Goal: Task Accomplishment & Management: Use online tool/utility

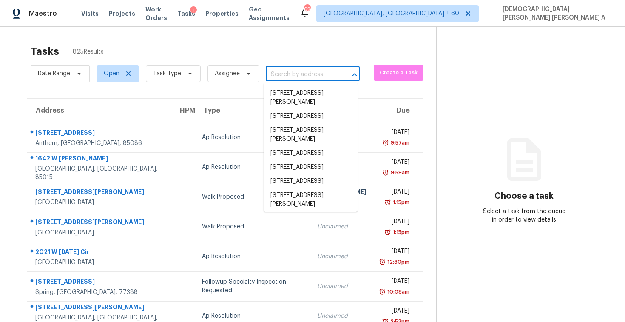
click at [294, 79] on input "text" at bounding box center [301, 74] width 70 height 13
paste input "[STREET_ADDRESS][PERSON_NAME]"
type input "[STREET_ADDRESS][PERSON_NAME]"
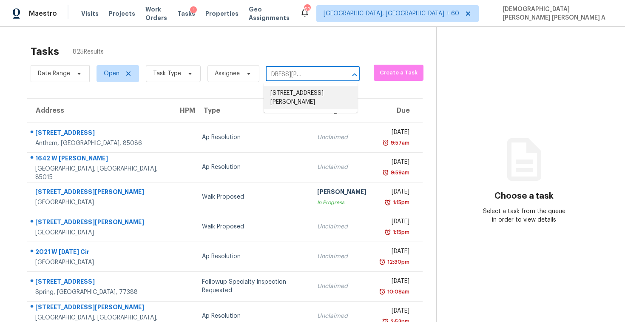
click at [295, 94] on li "[STREET_ADDRESS][PERSON_NAME]" at bounding box center [311, 97] width 94 height 23
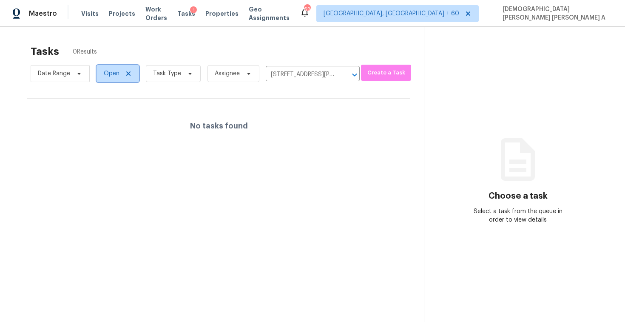
click at [106, 81] on span "Open" at bounding box center [118, 73] width 43 height 17
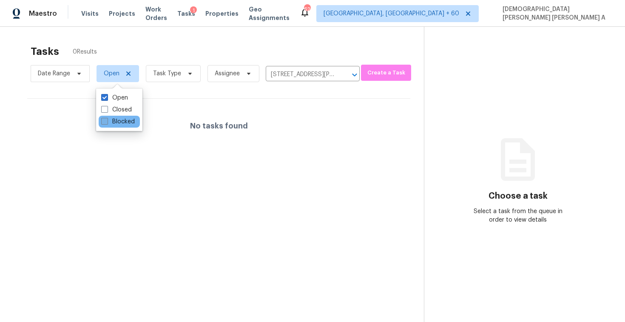
click at [111, 117] on label "Blocked" at bounding box center [118, 121] width 34 height 9
click at [107, 117] on input "Blocked" at bounding box center [104, 120] width 6 height 6
checkbox input "true"
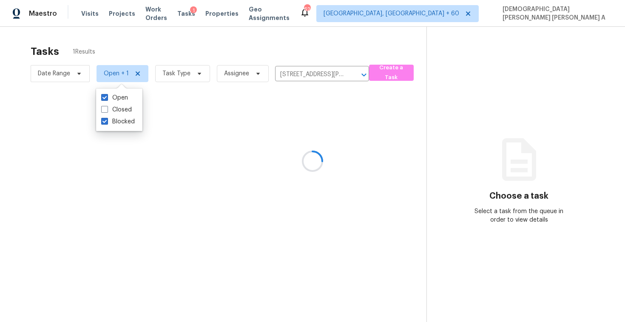
click at [225, 45] on div at bounding box center [312, 161] width 625 height 322
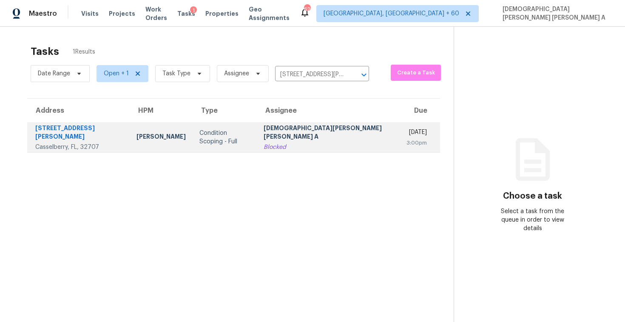
click at [311, 133] on div "[DEMOGRAPHIC_DATA][PERSON_NAME] [PERSON_NAME] A" at bounding box center [328, 133] width 129 height 19
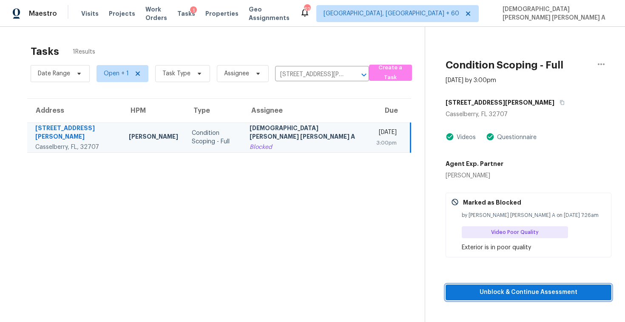
click at [525, 295] on span "Unblock & Continue Assessment" at bounding box center [529, 292] width 152 height 11
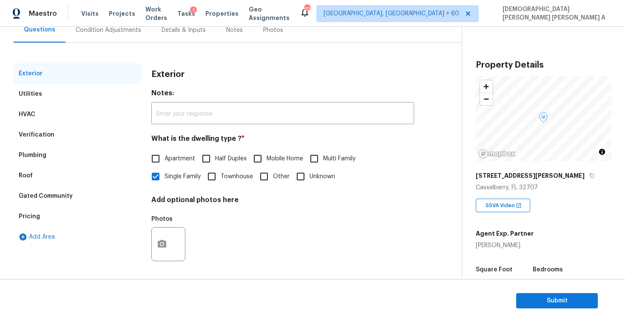
scroll to position [88, 0]
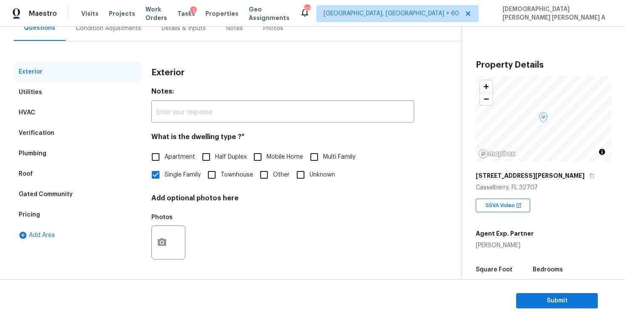
click at [51, 132] on div "Verification" at bounding box center [37, 133] width 36 height 9
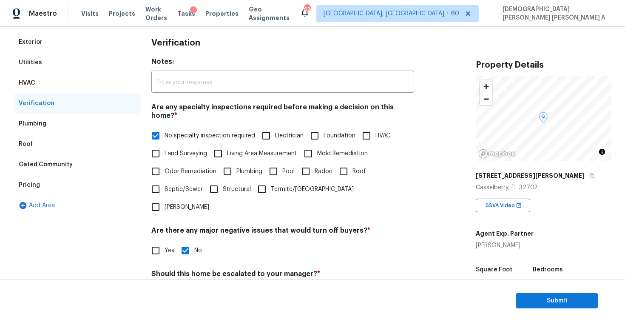
scroll to position [63, 0]
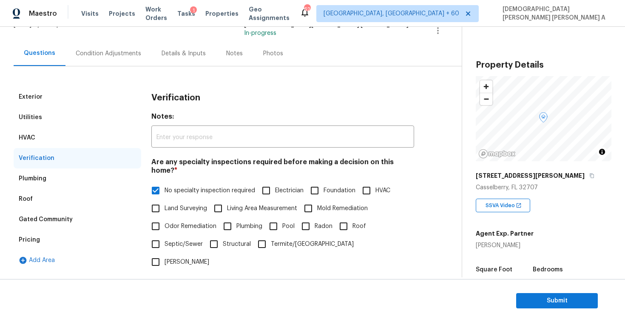
click at [105, 61] on div "Condition Adjustments" at bounding box center [108, 53] width 86 height 25
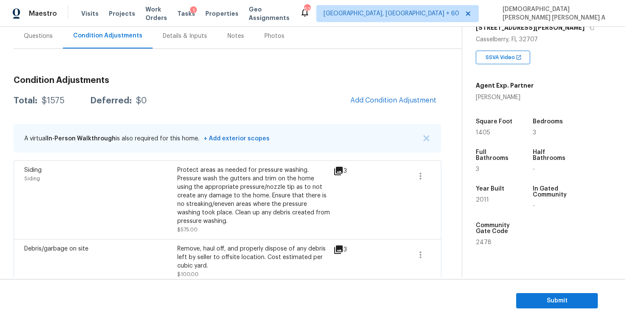
scroll to position [47, 0]
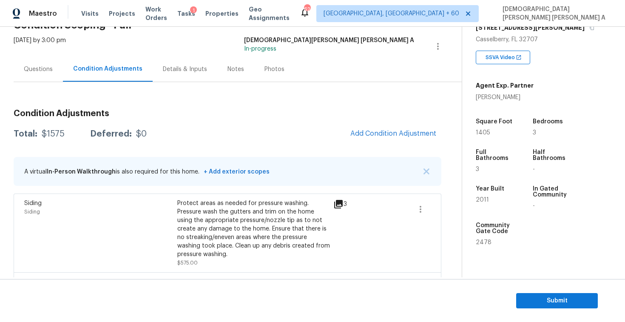
click at [346, 107] on div "Condition Adjustments Total: $1575 Deferred: $0 Add Condition Adjustment A virt…" at bounding box center [228, 272] width 428 height 338
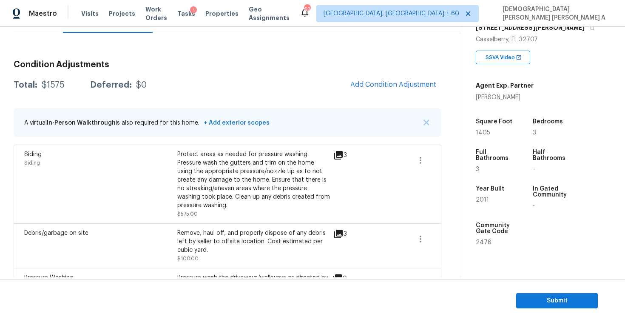
scroll to position [214, 0]
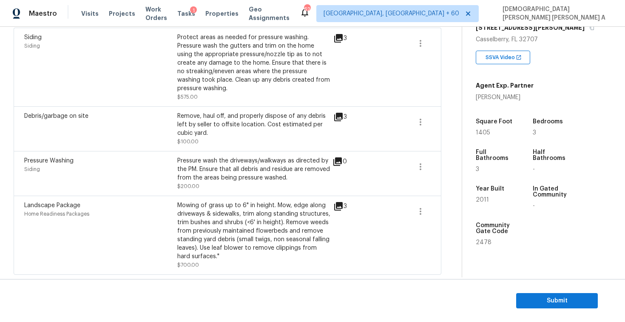
scroll to position [196, 0]
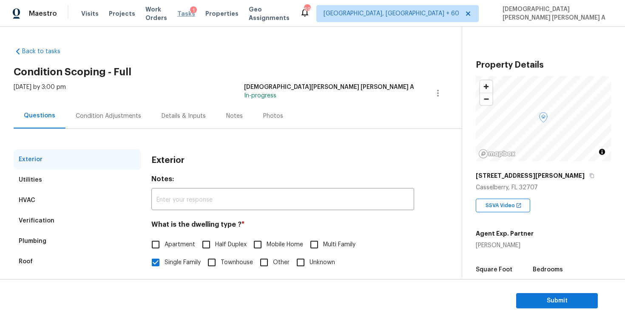
click at [192, 15] on span "Tasks" at bounding box center [186, 14] width 18 height 6
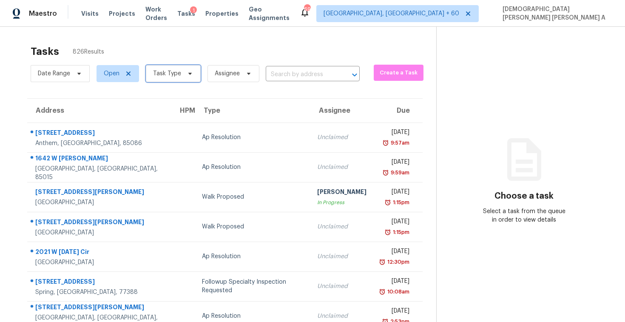
click at [178, 77] on span "Task Type" at bounding box center [167, 73] width 28 height 9
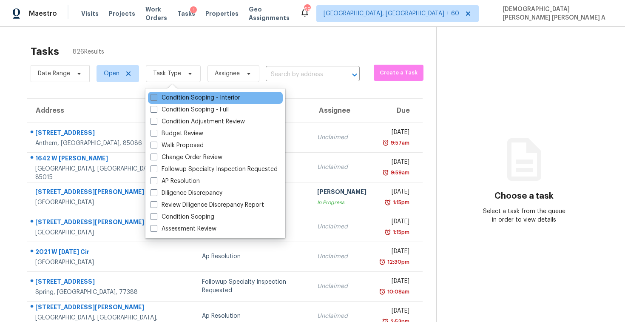
click at [174, 96] on label "Condition Scoping - Interior" at bounding box center [196, 98] width 90 height 9
click at [156, 96] on input "Condition Scoping - Interior" at bounding box center [154, 97] width 6 height 6
checkbox input "true"
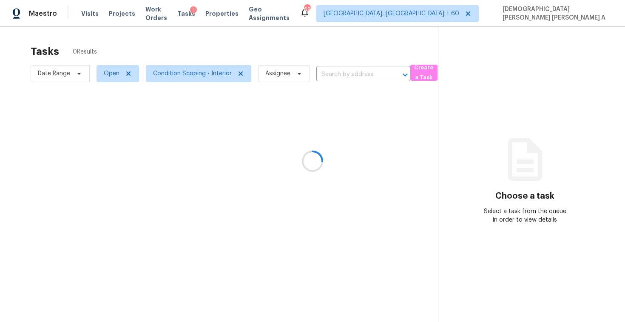
click at [186, 48] on div at bounding box center [312, 161] width 625 height 322
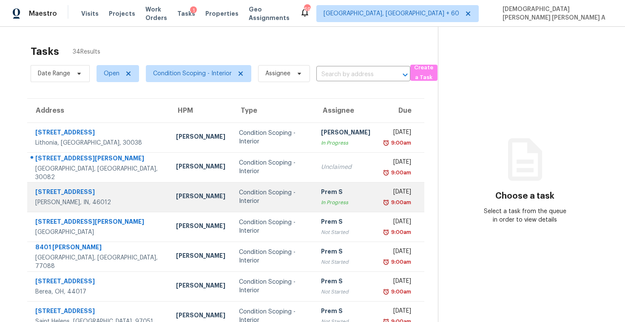
scroll to position [121, 0]
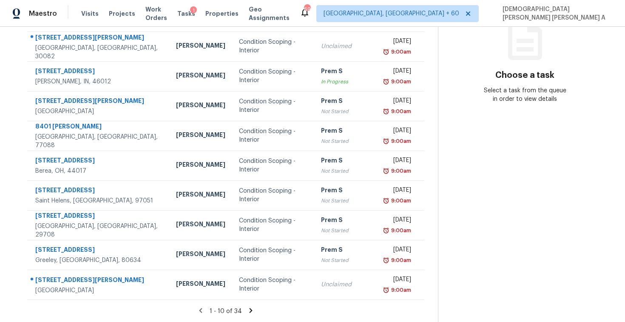
click at [250, 308] on icon at bounding box center [251, 310] width 3 height 5
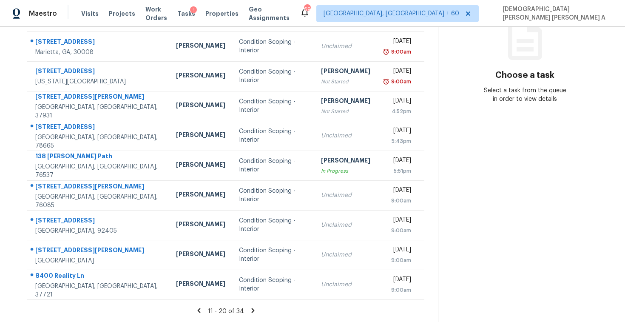
click at [249, 308] on icon at bounding box center [253, 311] width 8 height 8
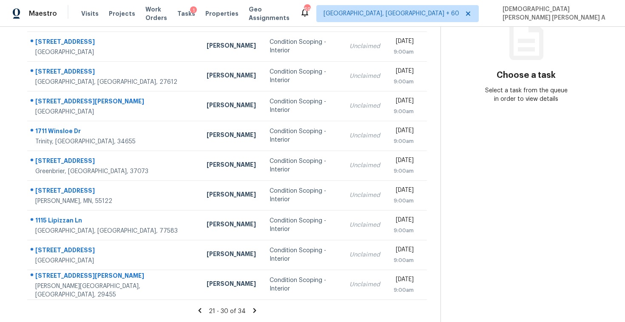
click at [251, 307] on icon at bounding box center [255, 311] width 8 height 8
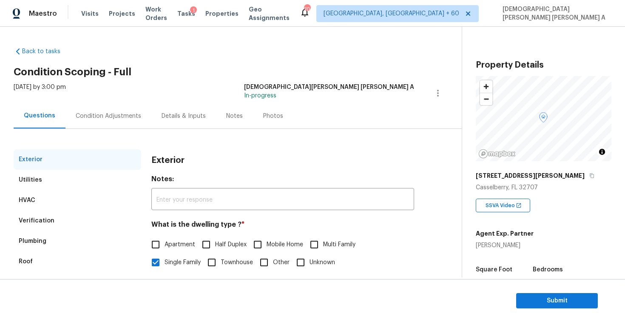
click at [268, 115] on div "Photos" at bounding box center [273, 116] width 20 height 9
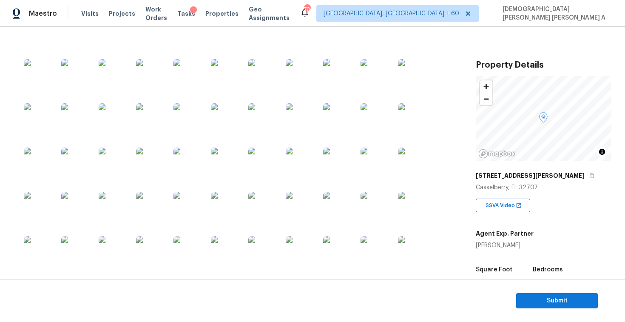
scroll to position [273, 0]
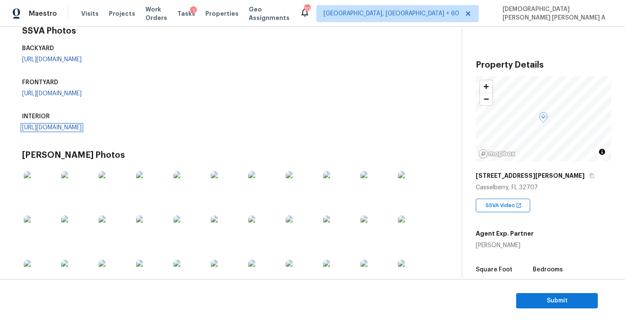
scroll to position [79, 0]
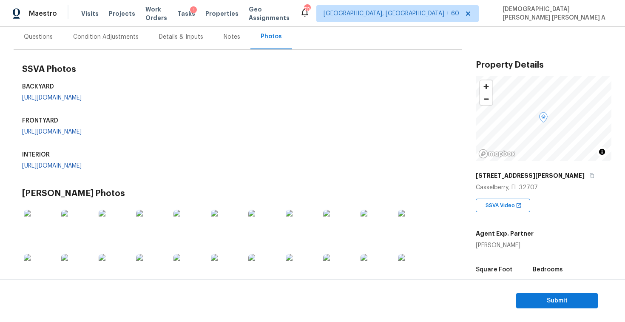
click at [82, 33] on div "Condition Adjustments" at bounding box center [105, 37] width 65 height 9
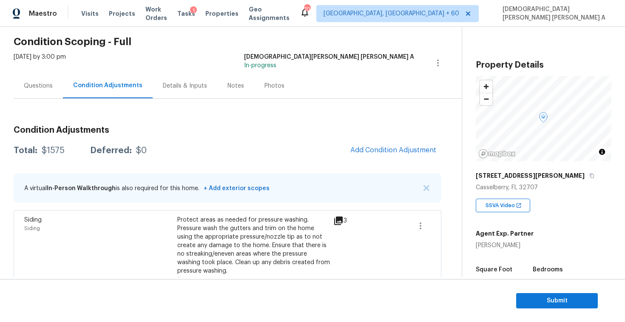
scroll to position [41, 0]
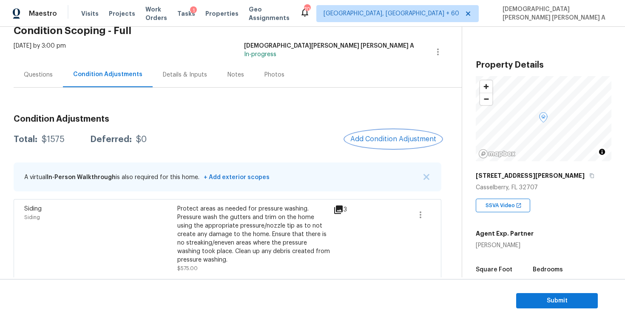
click at [376, 136] on span "Add Condition Adjustment" at bounding box center [393, 139] width 86 height 8
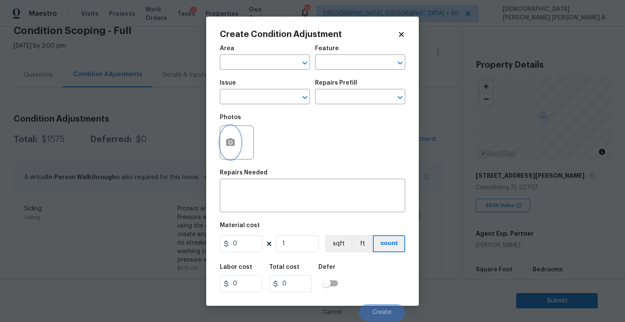
click at [233, 144] on icon "button" at bounding box center [230, 142] width 9 height 8
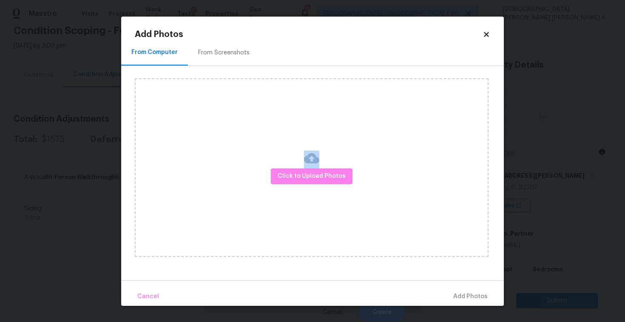
drag, startPoint x: 233, startPoint y: 144, endPoint x: 223, endPoint y: 60, distance: 84.4
click at [223, 60] on div "From Computer From Screenshots Click to Upload Photos" at bounding box center [312, 160] width 383 height 240
click at [223, 60] on div "From Screenshots" at bounding box center [224, 52] width 72 height 25
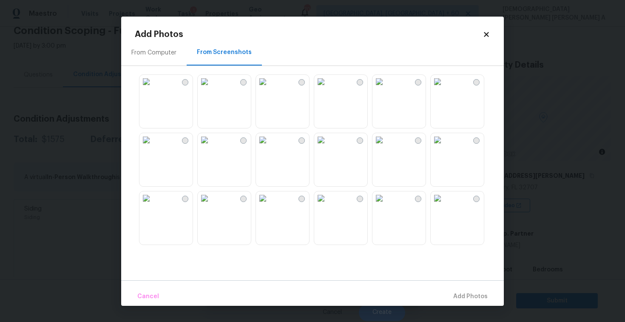
click at [210, 88] on img at bounding box center [205, 82] width 14 height 14
click at [270, 147] on img at bounding box center [263, 140] width 14 height 14
click at [444, 147] on img at bounding box center [438, 140] width 14 height 14
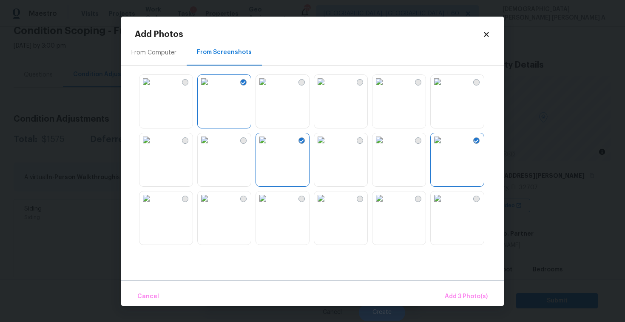
click at [264, 205] on img at bounding box center [263, 198] width 14 height 14
click at [465, 300] on span "Add 4 Photo(s)" at bounding box center [466, 296] width 44 height 11
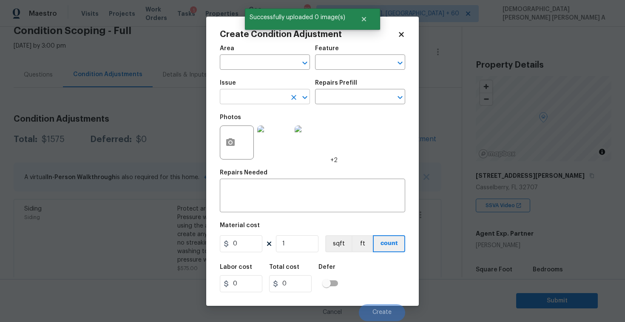
click at [268, 101] on input "text" at bounding box center [253, 97] width 66 height 13
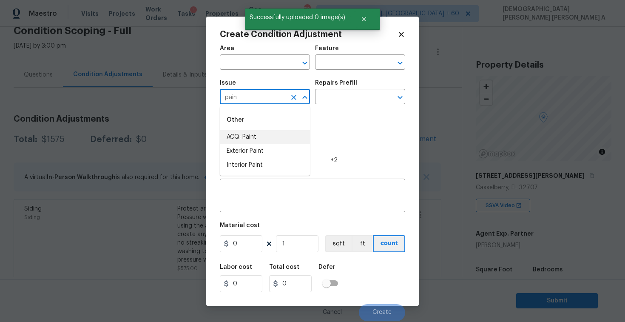
click at [277, 135] on li "ACQ: Paint" at bounding box center [265, 137] width 90 height 14
type input "ACQ: Paint"
click at [363, 99] on input "text" at bounding box center [348, 97] width 66 height 13
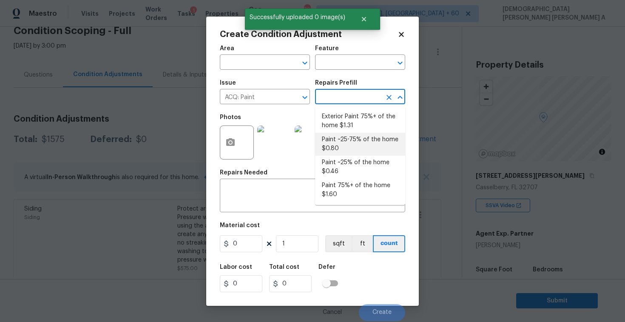
click at [355, 140] on li "Paint ~25-75% of the home $0.80" at bounding box center [360, 144] width 90 height 23
type input "Acquisition"
type textarea "Acquisition Scope: ~25 - 75% of the home needs interior paint"
type input "0.8"
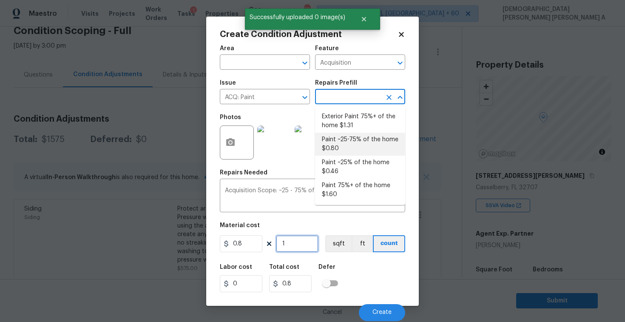
click at [293, 243] on input "1" at bounding box center [297, 243] width 43 height 17
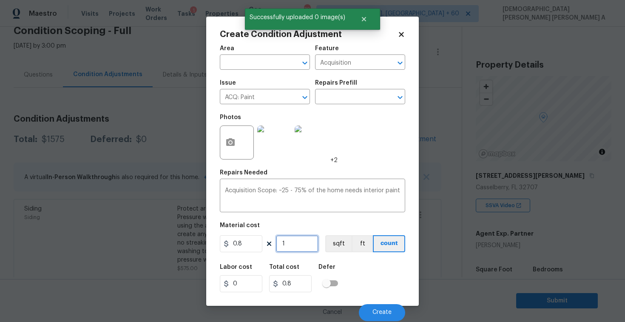
type input "14"
type input "11.2"
type input "140"
type input "112"
type input "1405"
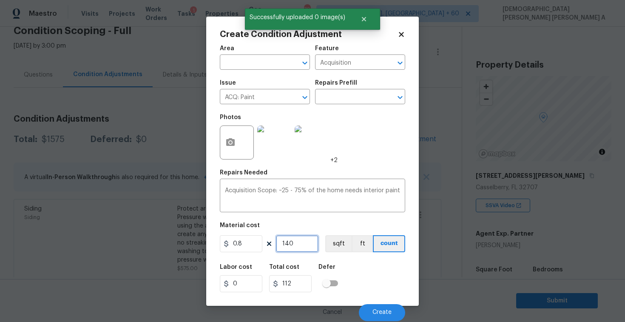
type input "1124"
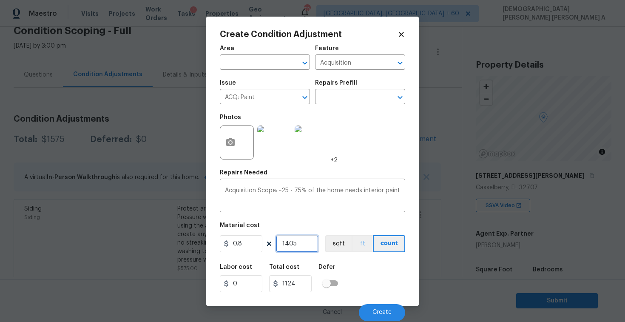
type input "1405"
click at [353, 244] on button "ft" at bounding box center [362, 243] width 21 height 17
click at [338, 243] on button "sqft" at bounding box center [338, 243] width 26 height 17
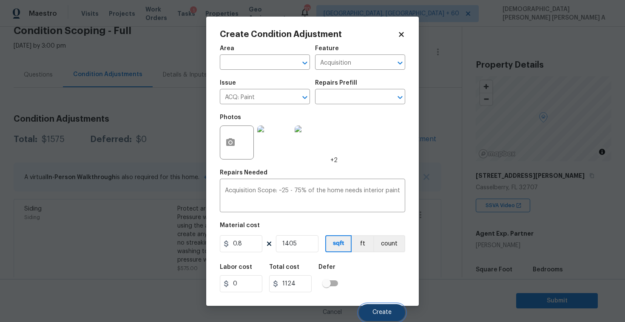
click at [384, 312] on span "Create" at bounding box center [382, 312] width 19 height 6
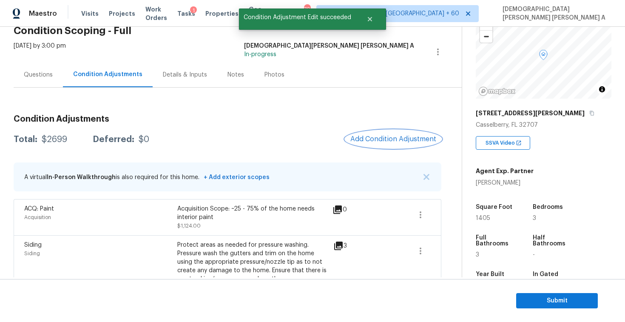
scroll to position [91, 0]
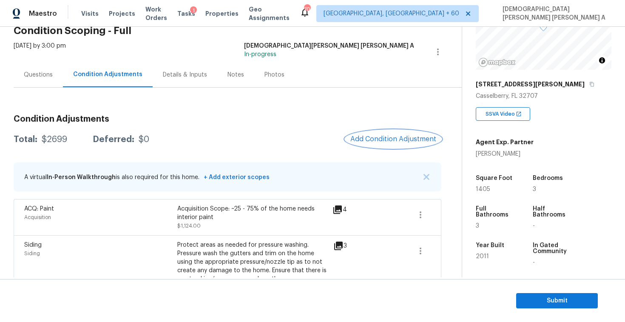
click at [384, 138] on span "Add Condition Adjustment" at bounding box center [393, 139] width 86 height 8
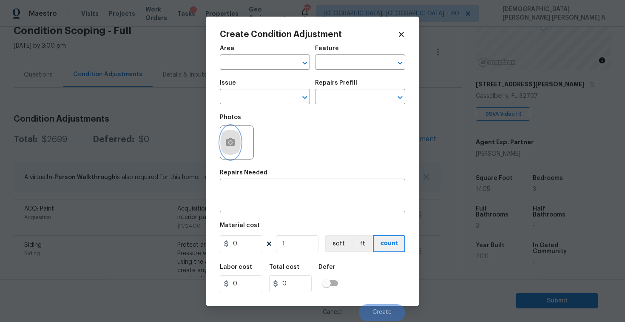
click at [228, 141] on icon "button" at bounding box center [230, 142] width 9 height 8
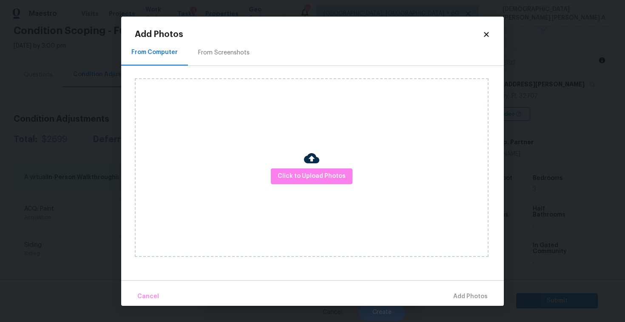
click at [216, 41] on div "From Screenshots" at bounding box center [224, 52] width 72 height 25
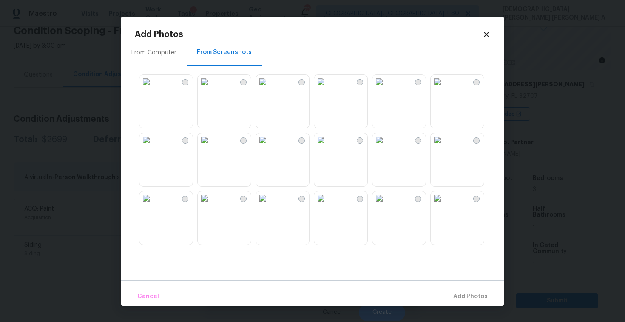
click at [211, 88] on img at bounding box center [205, 82] width 14 height 14
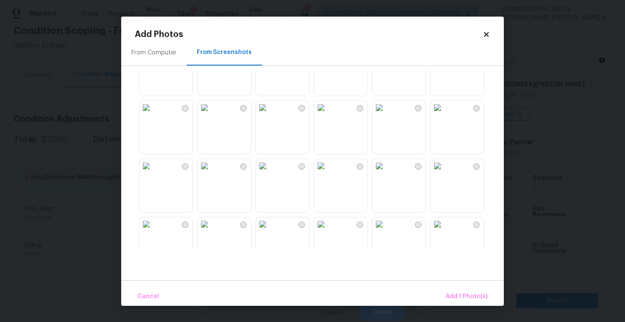
click at [270, 173] on img at bounding box center [263, 166] width 14 height 14
click at [153, 173] on img at bounding box center [147, 166] width 14 height 14
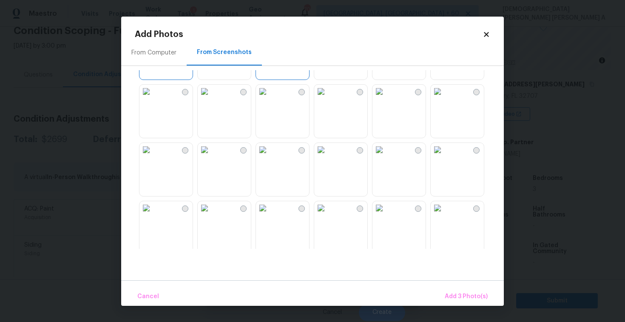
scroll to position [268, 0]
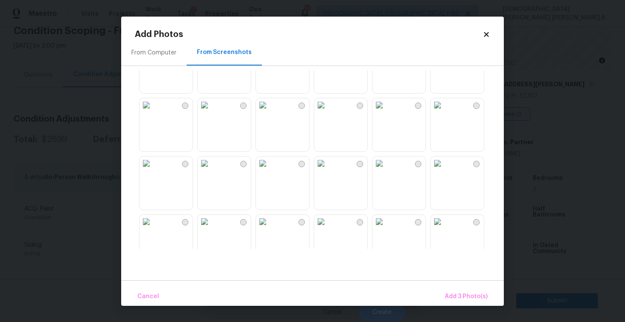
click at [328, 170] on img at bounding box center [321, 164] width 14 height 14
click at [444, 170] on img at bounding box center [438, 164] width 14 height 14
click at [456, 300] on span "Add 5 Photo(s)" at bounding box center [466, 296] width 43 height 11
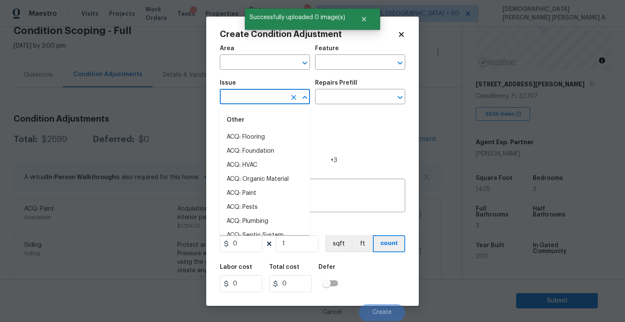
click at [254, 97] on input "text" at bounding box center [253, 97] width 66 height 13
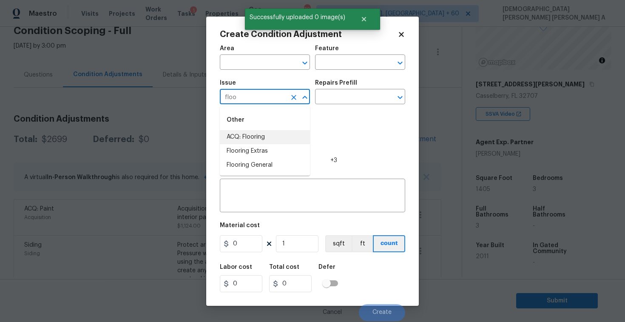
click at [268, 133] on li "ACQ: Flooring" at bounding box center [265, 137] width 90 height 14
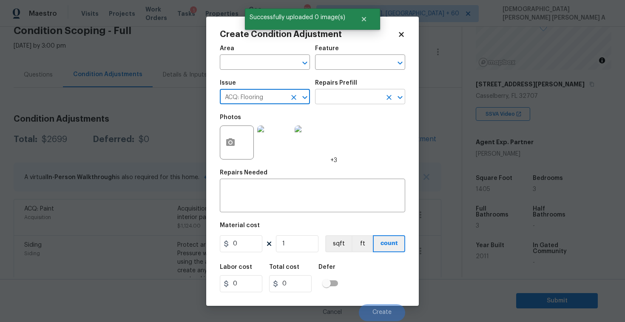
type input "ACQ: Flooring"
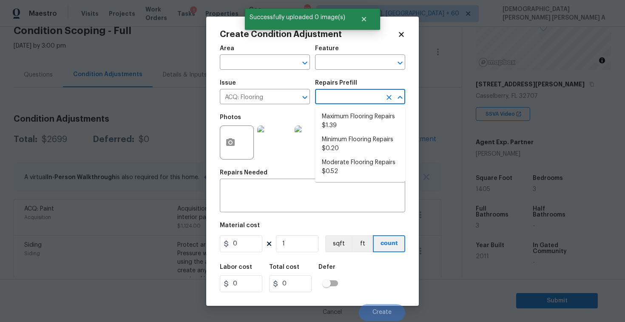
click at [334, 99] on input "text" at bounding box center [348, 97] width 66 height 13
click at [353, 161] on li "Moderate Flooring Repairs $0.52" at bounding box center [360, 167] width 90 height 23
type input "Acquisition"
type textarea "Acquisition Scope: Moderate flooring repairs"
type input "0.52"
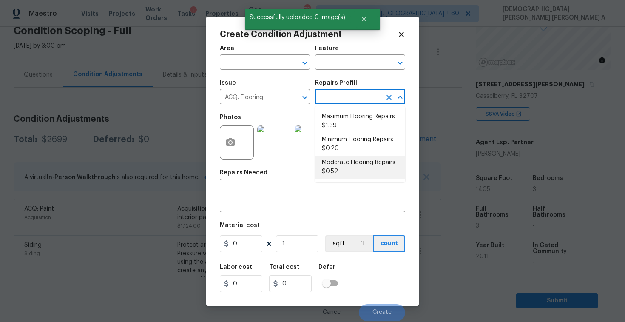
type input "0.52"
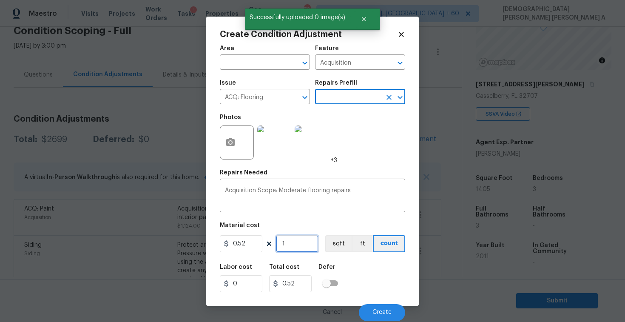
click at [304, 245] on input "1" at bounding box center [297, 243] width 43 height 17
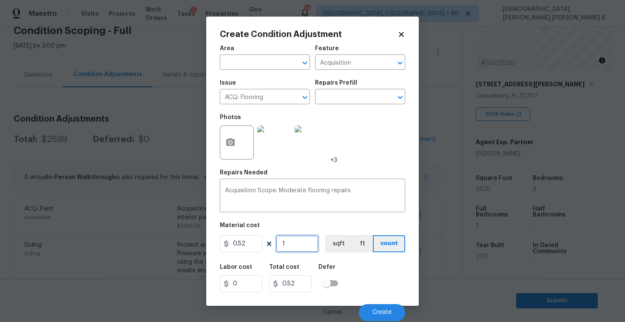
type input "14"
type input "7.28"
type input "140"
type input "72.8"
type input "1405"
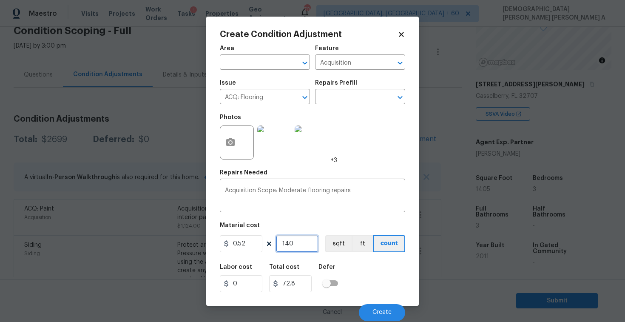
type input "730.6"
type input "1405"
click at [335, 244] on button "sqft" at bounding box center [338, 243] width 26 height 17
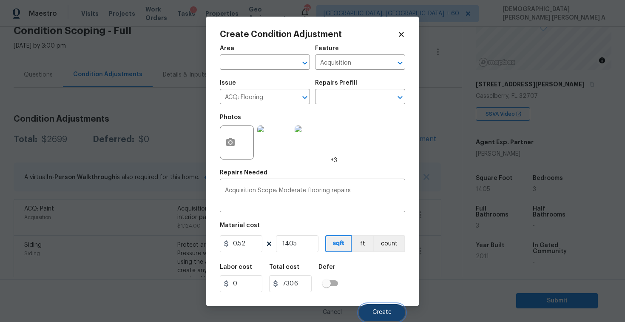
click at [384, 317] on button "Create" at bounding box center [382, 312] width 46 height 17
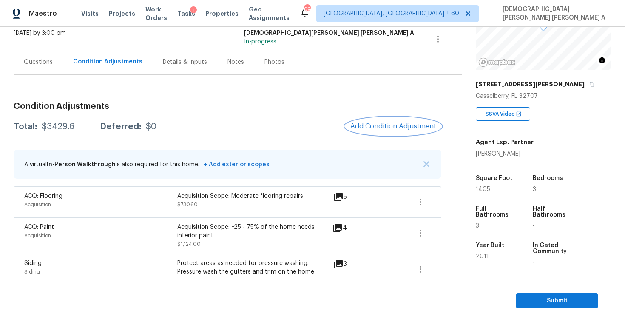
scroll to position [47, 0]
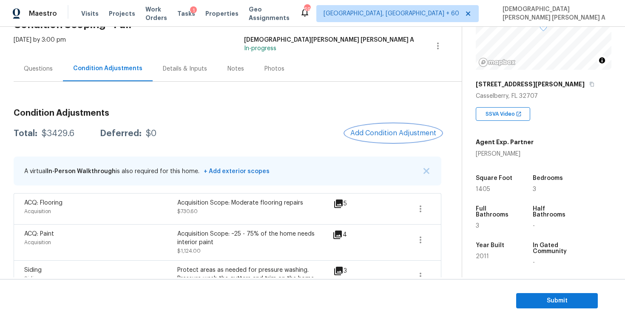
click at [407, 129] on span "Add Condition Adjustment" at bounding box center [393, 133] width 86 height 8
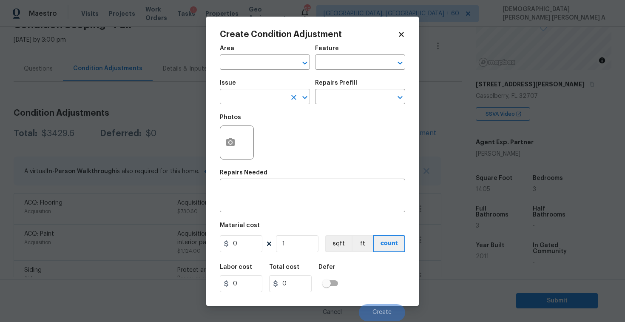
click at [247, 99] on input "text" at bounding box center [253, 97] width 66 height 13
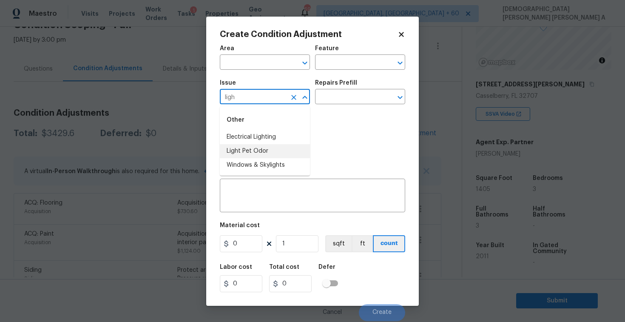
click at [264, 155] on li "Light Pet Odor" at bounding box center [265, 151] width 90 height 14
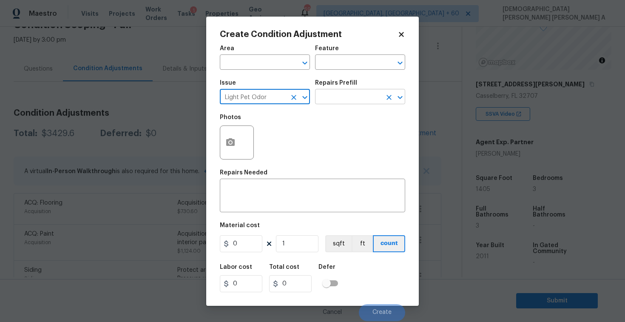
type input "Light Pet Odor"
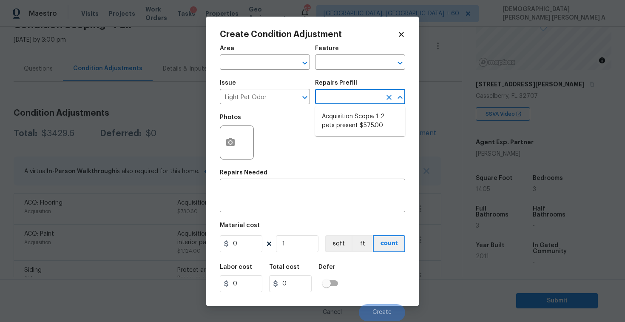
click at [347, 94] on input "text" at bounding box center [348, 97] width 66 height 13
click at [345, 123] on li "Acquisition Scope: 1-2 pets present $575.00" at bounding box center [360, 121] width 90 height 23
type textarea "Acquisition Scope: 1-2 pets present"
type input "575"
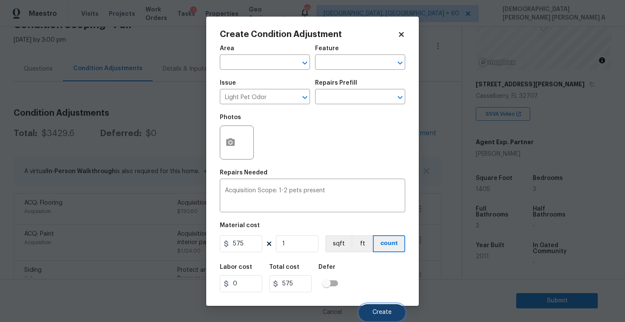
click at [379, 313] on span "Create" at bounding box center [382, 312] width 19 height 6
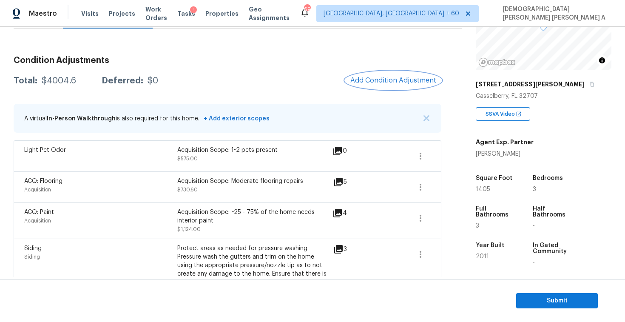
scroll to position [50, 0]
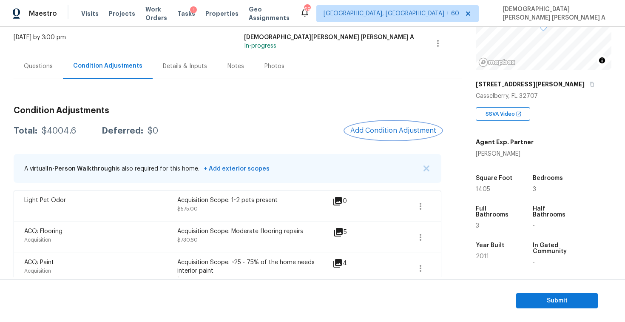
click at [379, 138] on button "Add Condition Adjustment" at bounding box center [393, 131] width 96 height 18
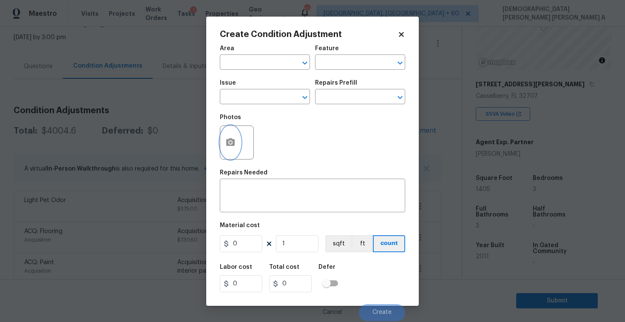
click at [227, 134] on button "button" at bounding box center [230, 142] width 20 height 33
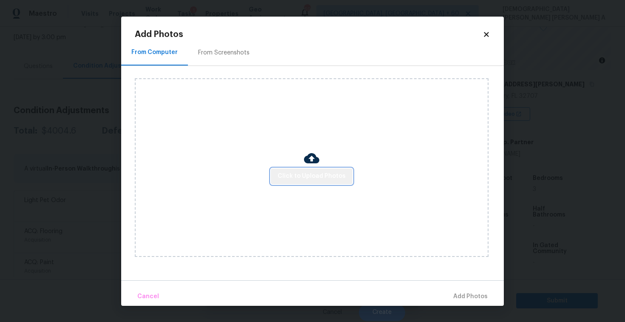
click at [321, 181] on span "Click to Upload Photos" at bounding box center [312, 176] width 68 height 11
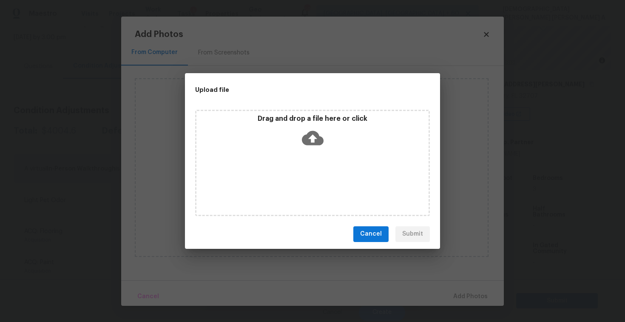
click at [316, 131] on icon at bounding box center [313, 138] width 22 height 14
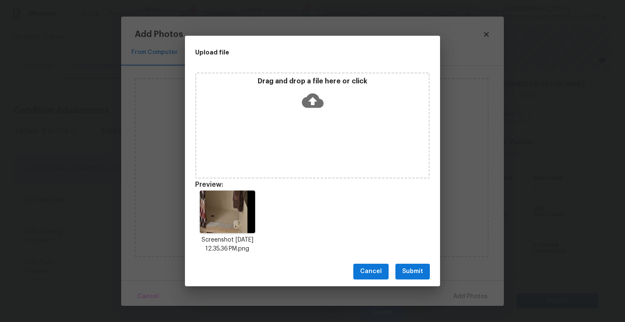
click at [409, 272] on span "Submit" at bounding box center [412, 271] width 21 height 11
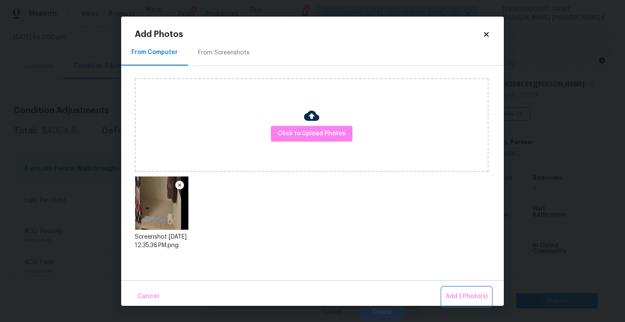
click at [467, 299] on span "Add 1 Photo(s)" at bounding box center [467, 296] width 42 height 11
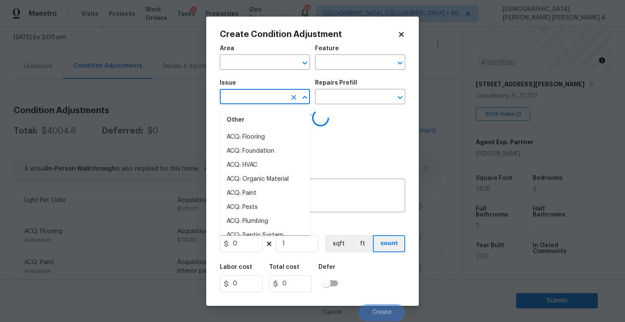
click at [256, 97] on input "text" at bounding box center [253, 97] width 66 height 13
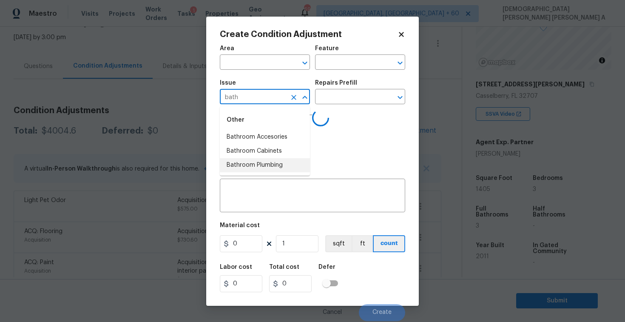
click at [258, 164] on li "Bathroom Plumbing" at bounding box center [265, 165] width 90 height 14
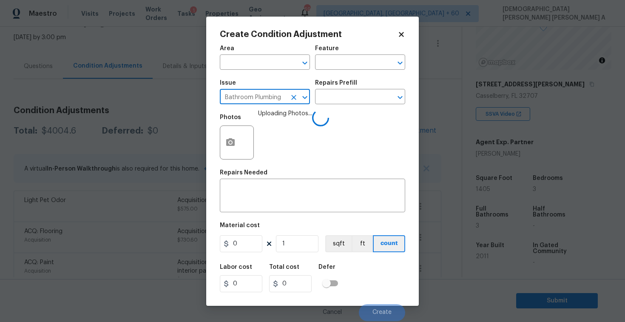
type input "Bathroom Plumbing"
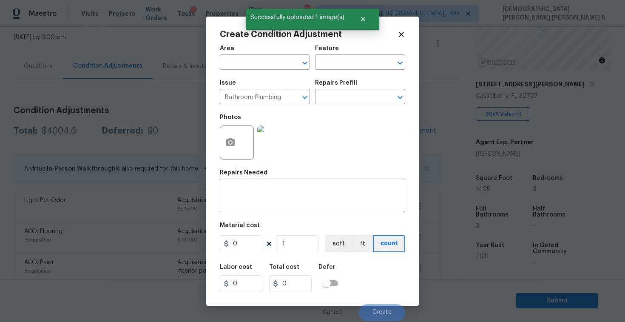
click at [359, 91] on div "Repairs Prefill" at bounding box center [360, 85] width 90 height 11
click at [358, 92] on input "text" at bounding box center [348, 97] width 66 height 13
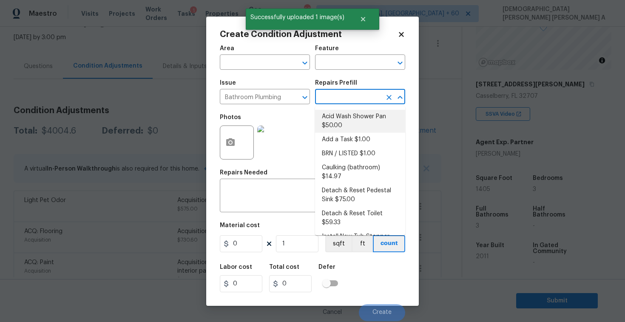
click at [341, 117] on li "Acid Wash Shower Pan $50.00" at bounding box center [360, 121] width 90 height 23
type input "Plumbing"
type textarea "Prep and acid wash/deep clean the shower pan."
type input "50"
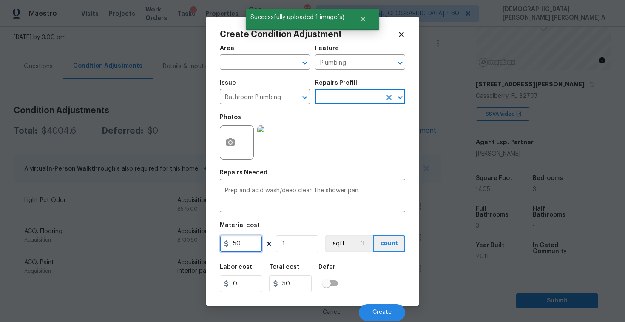
click at [244, 248] on input "50" at bounding box center [241, 243] width 43 height 17
type input "75"
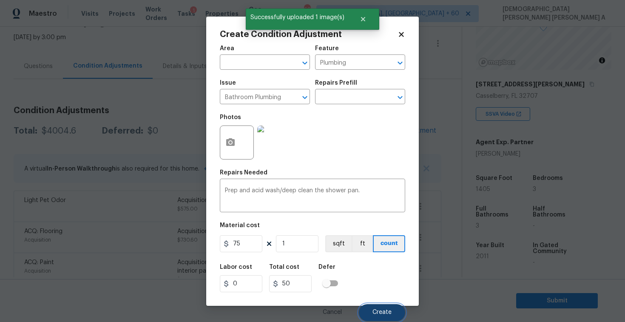
type input "75"
click at [384, 313] on span "Create" at bounding box center [382, 312] width 19 height 6
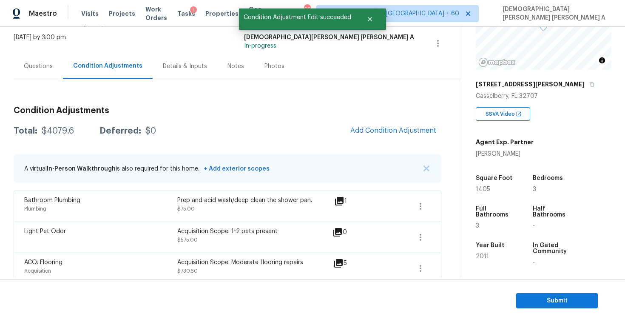
click at [382, 131] on span "Add Condition Adjustment" at bounding box center [393, 131] width 86 height 8
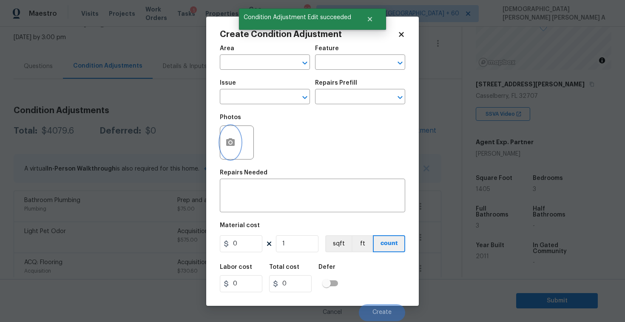
click at [228, 145] on icon "button" at bounding box center [230, 142] width 9 height 8
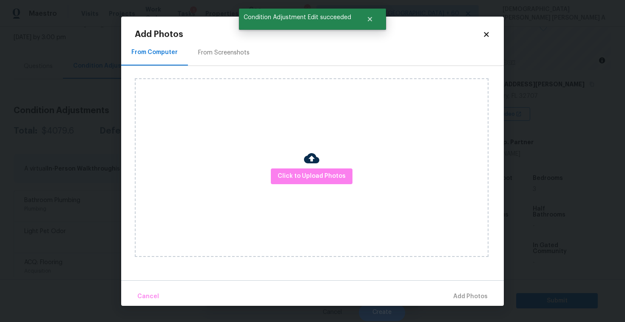
click at [313, 157] on img at bounding box center [311, 158] width 15 height 15
click at [310, 172] on span "Click to Upload Photos" at bounding box center [312, 176] width 68 height 11
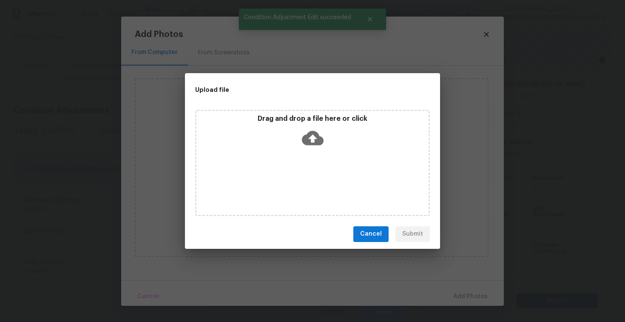
click at [310, 155] on div "Drag and drop a file here or click" at bounding box center [312, 163] width 235 height 106
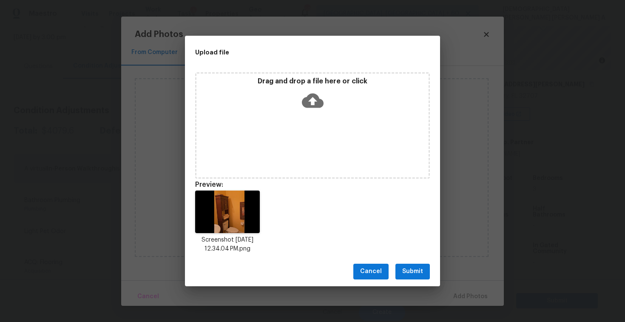
click at [413, 275] on span "Submit" at bounding box center [412, 271] width 21 height 11
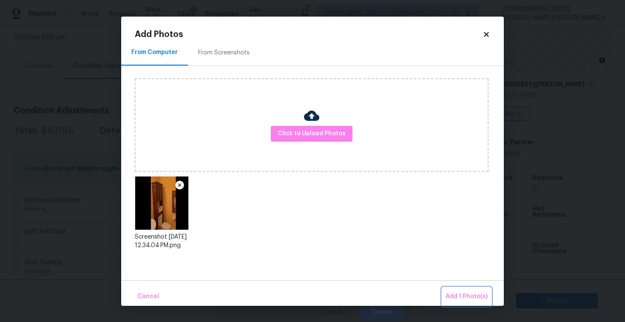
click at [470, 290] on button "Add 1 Photo(s)" at bounding box center [466, 297] width 49 height 18
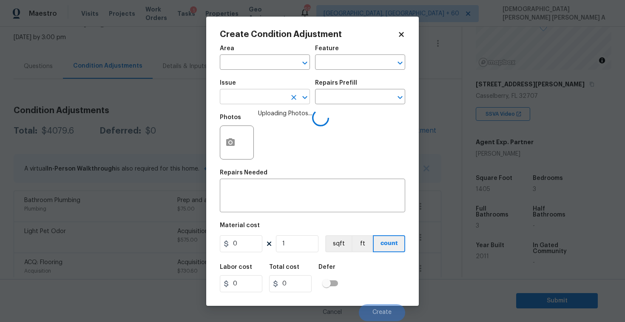
click at [277, 91] on input "text" at bounding box center [253, 97] width 66 height 13
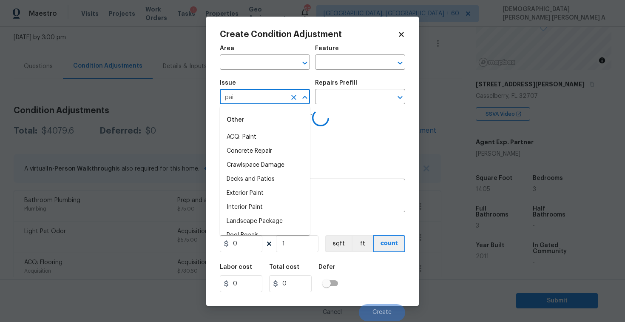
type input "pain"
click at [273, 162] on li "ACQ: HVAC" at bounding box center [265, 165] width 90 height 14
type input "ACQ: HVAC"
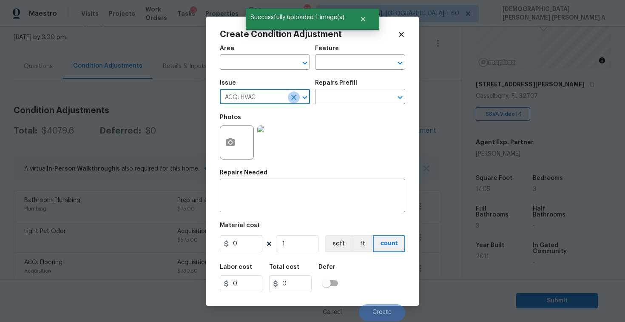
click at [293, 96] on icon "Clear" at bounding box center [294, 97] width 9 height 9
type input "p"
click at [276, 162] on li "Interior Paint" at bounding box center [265, 165] width 90 height 14
type input "Interior Paint"
click at [362, 92] on input "text" at bounding box center [348, 97] width 66 height 13
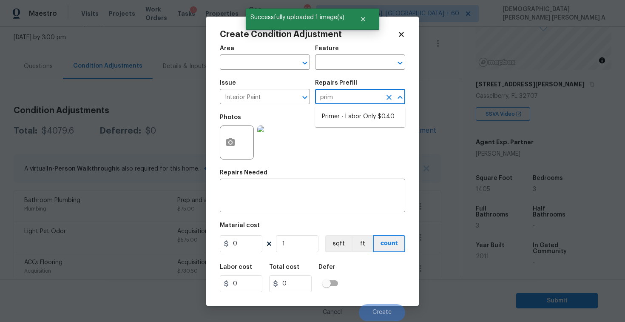
type input "prime"
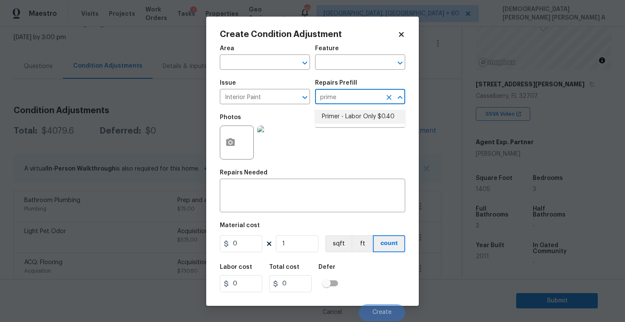
click at [352, 112] on li "Primer - Labor Only $0.40" at bounding box center [360, 117] width 90 height 14
type input "Overall Paint"
type textarea "Interior primer - PRIMER PROVIDED BY OPENDOOR - All nails, screws, drywall anch…"
type input "0.4"
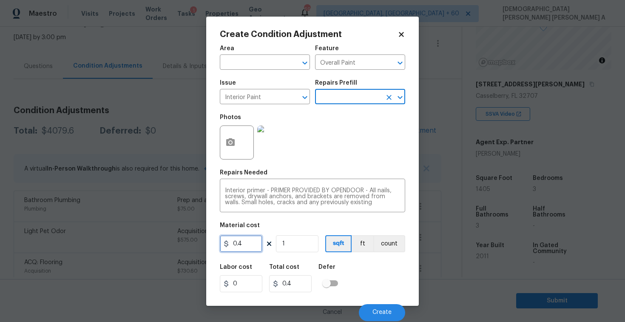
click at [247, 235] on input "0.4" at bounding box center [241, 243] width 43 height 17
type input "200"
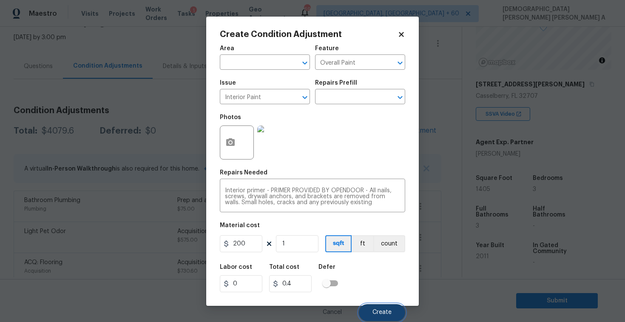
type input "200"
click at [384, 310] on span "Create" at bounding box center [382, 312] width 19 height 6
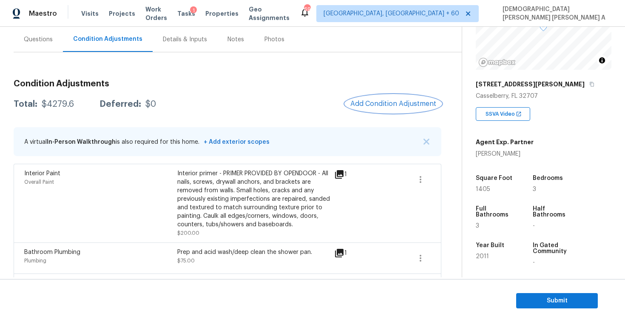
scroll to position [0, 0]
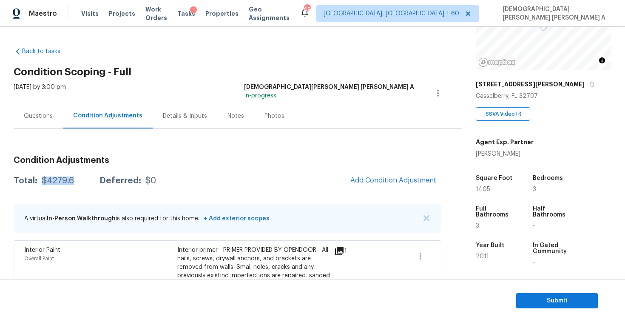
drag, startPoint x: 74, startPoint y: 180, endPoint x: 40, endPoint y: 180, distance: 34.0
click at [40, 180] on div "Total: $4279.6 Deferred: $0" at bounding box center [85, 181] width 142 height 9
copy div "$4279.6"
click at [40, 115] on div "Questions" at bounding box center [38, 116] width 29 height 9
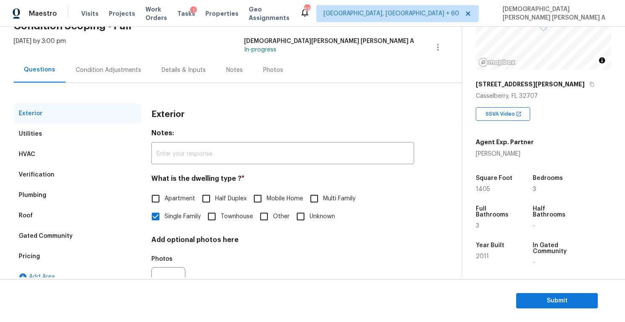
scroll to position [88, 0]
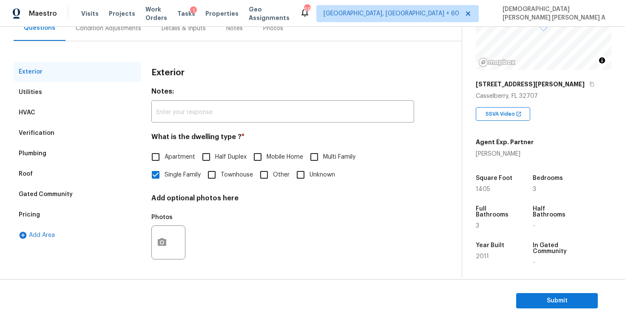
click at [38, 129] on div "Verification" at bounding box center [37, 133] width 36 height 9
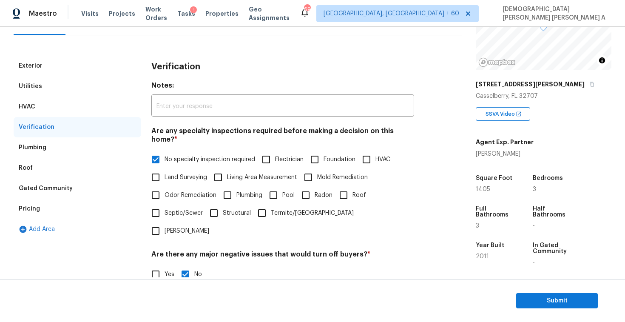
click at [28, 211] on div "Pricing" at bounding box center [29, 209] width 21 height 9
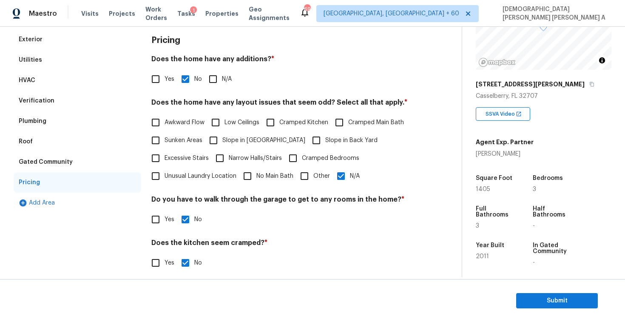
scroll to position [38, 0]
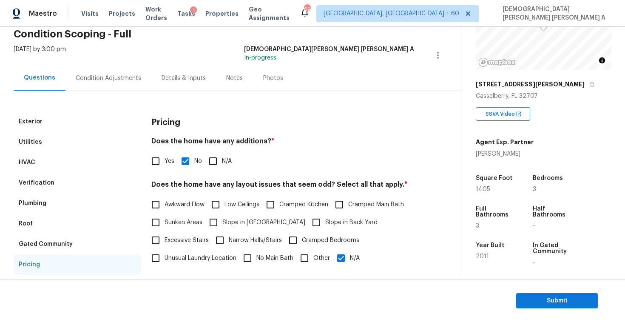
click at [40, 180] on div "Verification" at bounding box center [37, 183] width 36 height 9
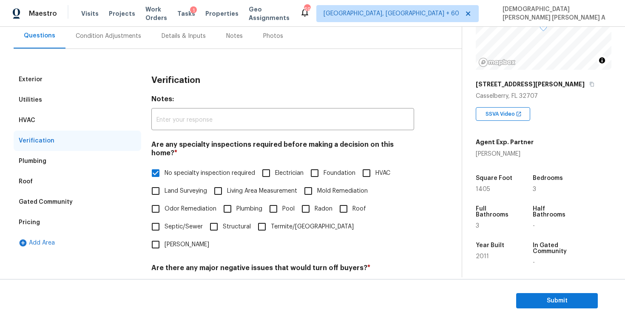
click at [57, 165] on div "Plumbing" at bounding box center [78, 161] width 128 height 20
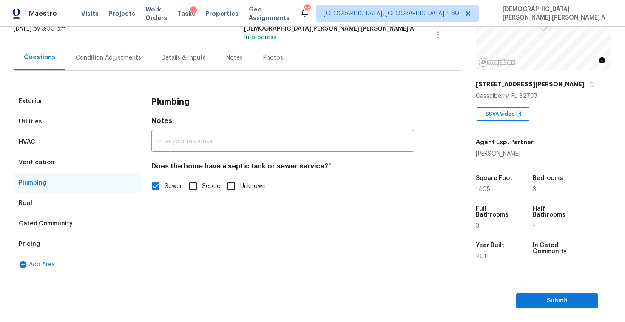
click at [55, 206] on div "Roof" at bounding box center [78, 203] width 128 height 20
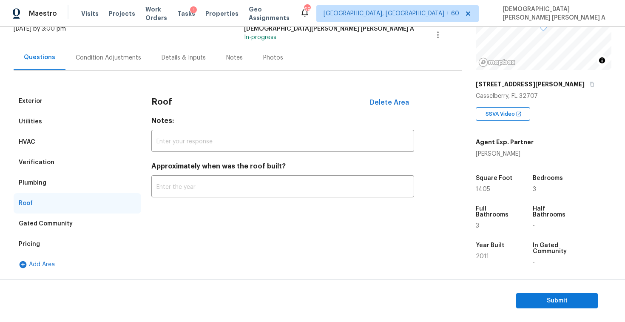
click at [49, 245] on div "Pricing" at bounding box center [78, 244] width 128 height 20
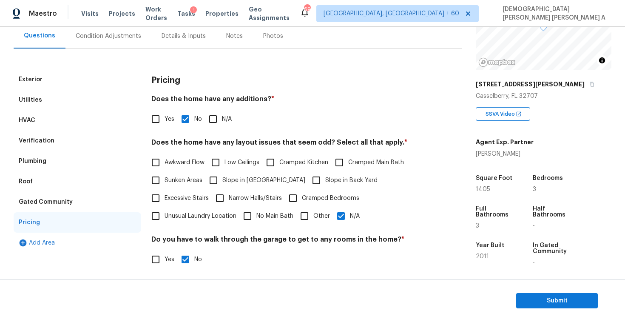
click at [85, 46] on div "Condition Adjustments" at bounding box center [108, 35] width 86 height 25
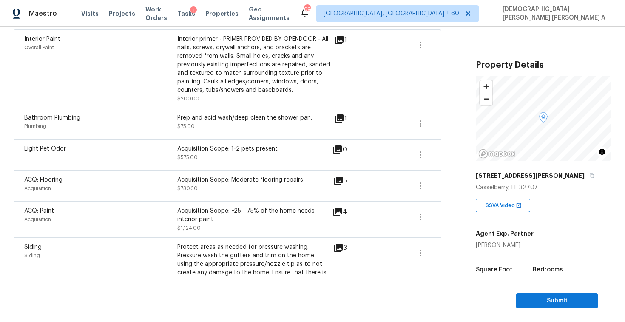
scroll to position [61, 0]
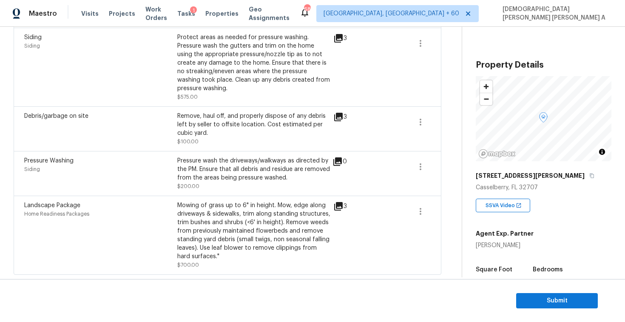
scroll to position [211, 0]
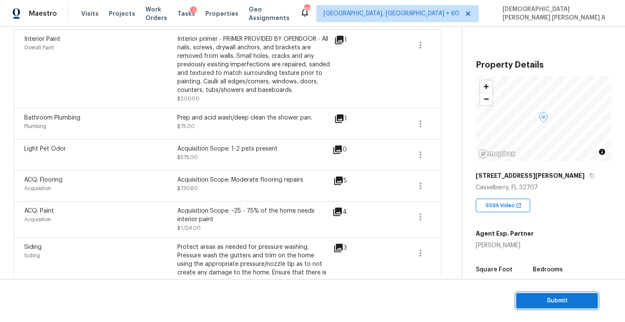
click at [527, 296] on span "Submit" at bounding box center [557, 301] width 68 height 11
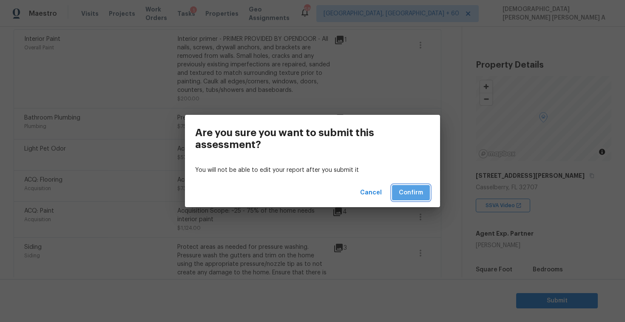
click at [412, 188] on span "Confirm" at bounding box center [411, 193] width 24 height 11
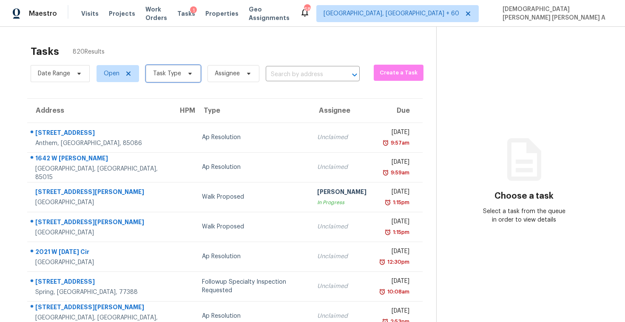
click at [171, 74] on span "Task Type" at bounding box center [167, 73] width 28 height 9
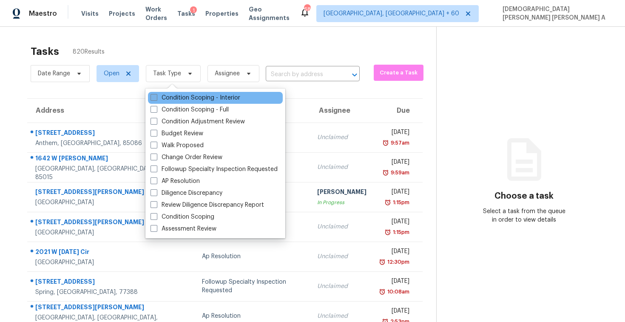
click at [179, 94] on label "Condition Scoping - Interior" at bounding box center [196, 98] width 90 height 9
click at [156, 94] on input "Condition Scoping - Interior" at bounding box center [154, 97] width 6 height 6
checkbox input "true"
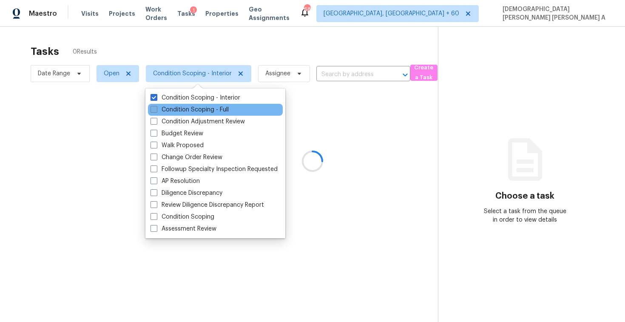
click at [181, 108] on label "Condition Scoping - Full" at bounding box center [190, 109] width 78 height 9
click at [156, 108] on input "Condition Scoping - Full" at bounding box center [154, 108] width 6 height 6
checkbox input "true"
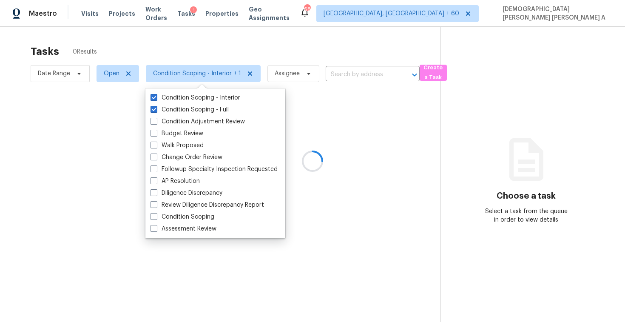
click at [187, 47] on div at bounding box center [312, 161] width 625 height 322
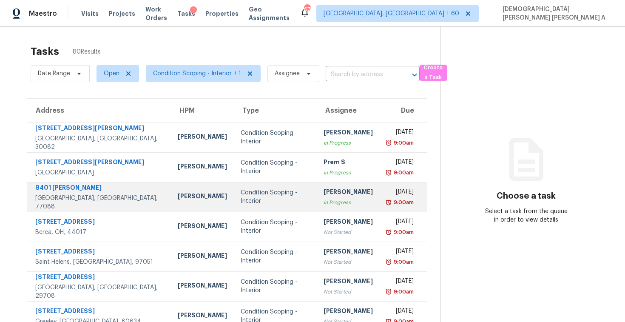
scroll to position [121, 0]
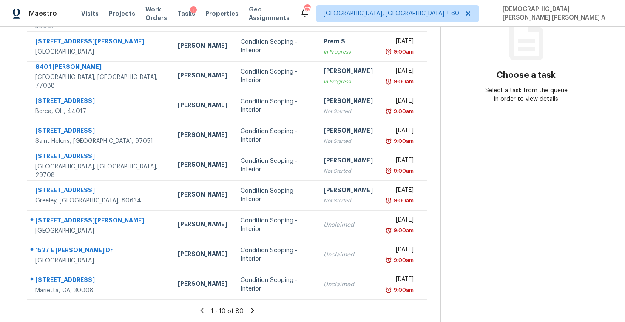
click at [251, 308] on icon at bounding box center [252, 310] width 3 height 5
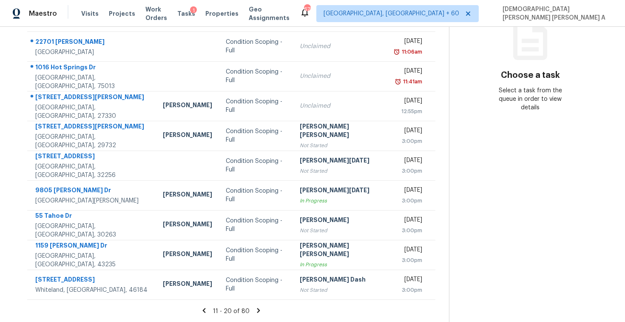
click at [255, 308] on icon at bounding box center [259, 311] width 8 height 8
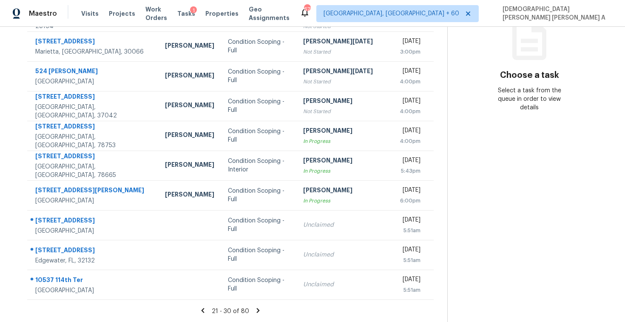
click at [255, 306] on section "Tasks 80 Results Date Range Open Condition Scoping - Interior + 1 Assignee ​ Cr…" at bounding box center [231, 121] width 434 height 403
click at [248, 313] on div "21 - 30 of 80" at bounding box center [231, 311] width 434 height 9
click at [254, 307] on icon at bounding box center [258, 311] width 8 height 8
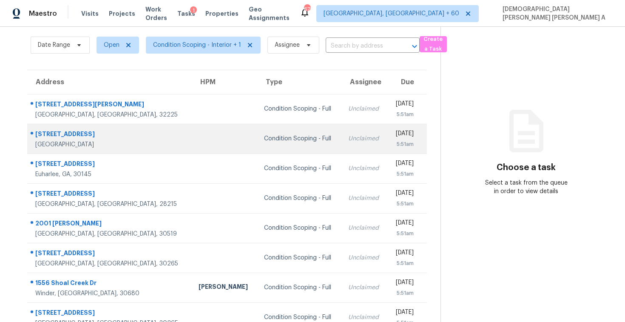
scroll to position [0, 0]
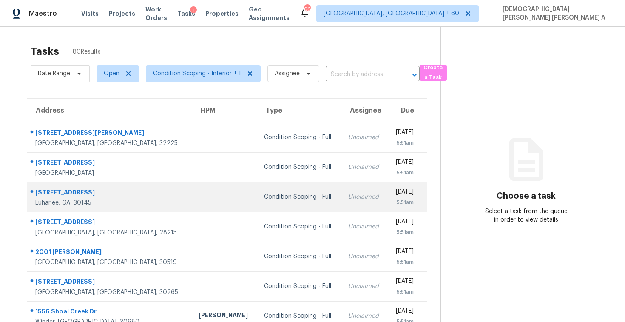
click at [260, 203] on td "Condition Scoping - Full" at bounding box center [299, 197] width 84 height 30
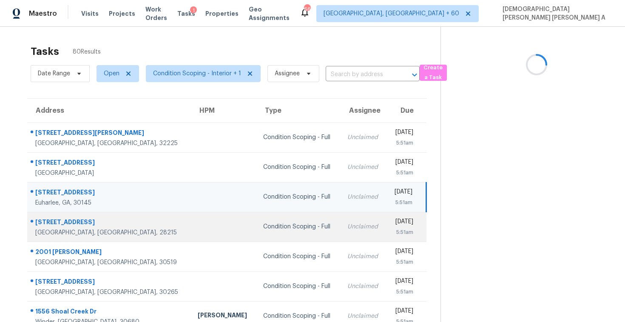
click at [261, 220] on td "Condition Scoping - Full" at bounding box center [298, 227] width 84 height 30
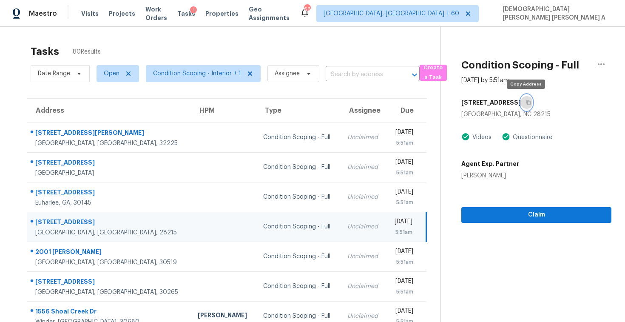
click at [527, 104] on icon "button" at bounding box center [528, 102] width 5 height 5
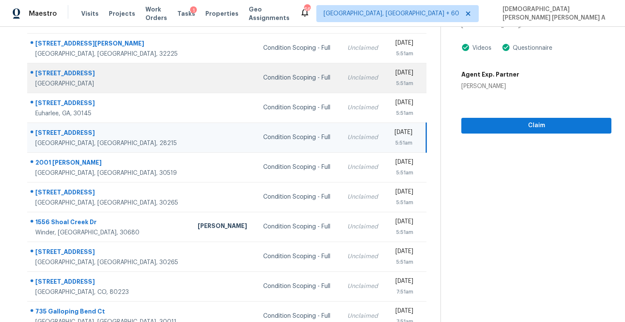
scroll to position [57, 0]
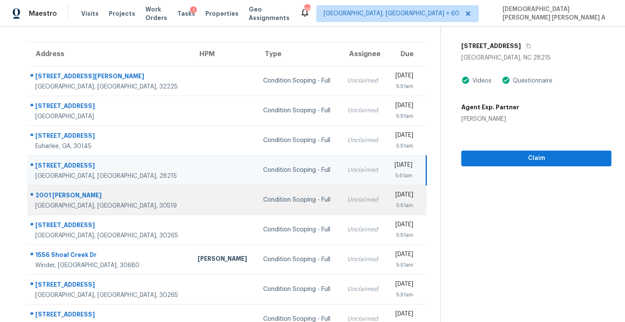
click at [347, 200] on div "Unclaimed" at bounding box center [363, 200] width 32 height 9
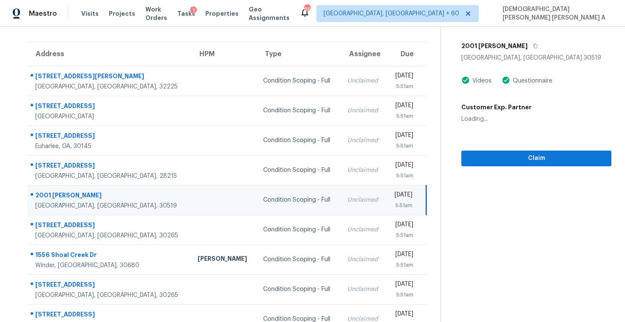
scroll to position [0, 0]
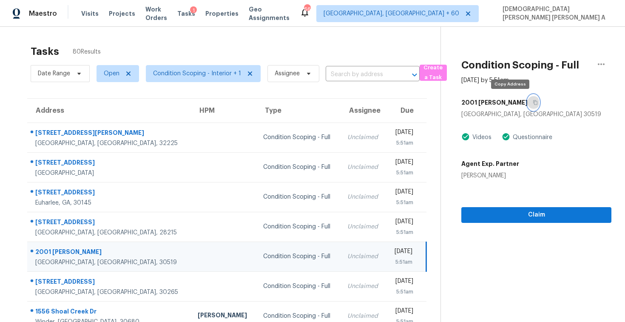
click at [528, 98] on button "button" at bounding box center [533, 102] width 11 height 15
click at [175, 45] on div "Tasks 80 Results" at bounding box center [236, 51] width 410 height 22
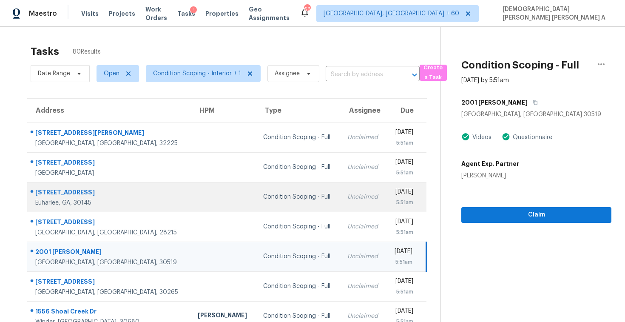
scroll to position [121, 0]
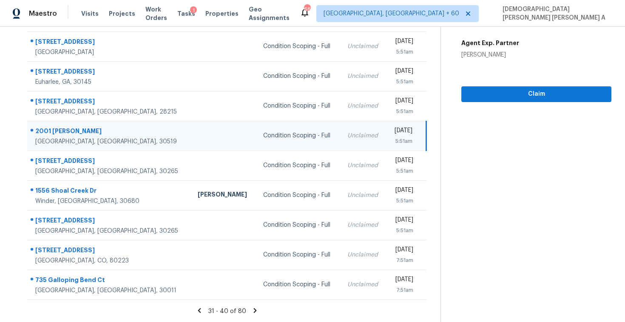
click at [203, 310] on icon at bounding box center [200, 311] width 8 height 8
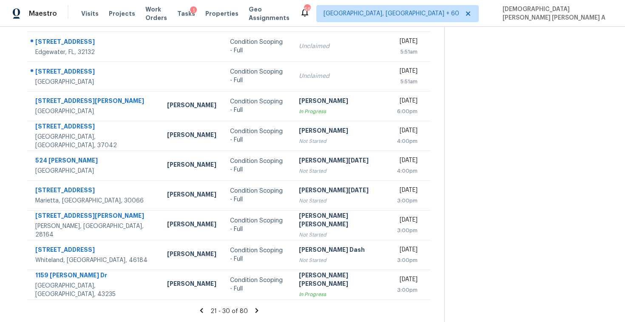
click at [200, 311] on icon at bounding box center [201, 310] width 3 height 5
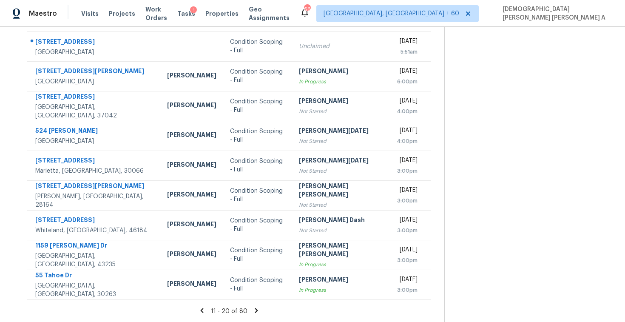
click at [204, 311] on icon at bounding box center [202, 311] width 8 height 8
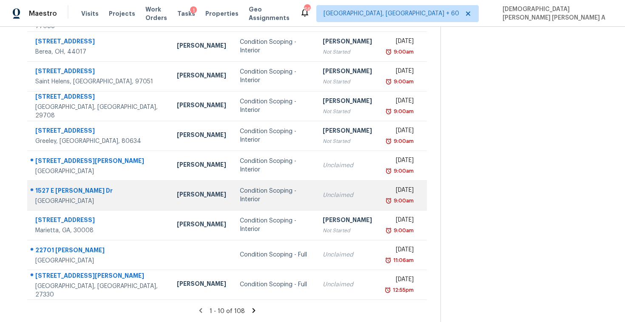
scroll to position [0, 0]
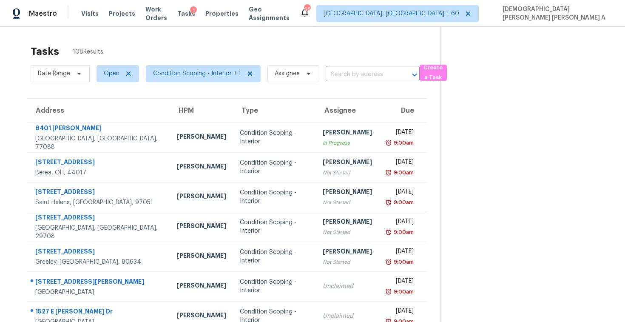
click at [88, 51] on span "108 Results" at bounding box center [88, 52] width 31 height 9
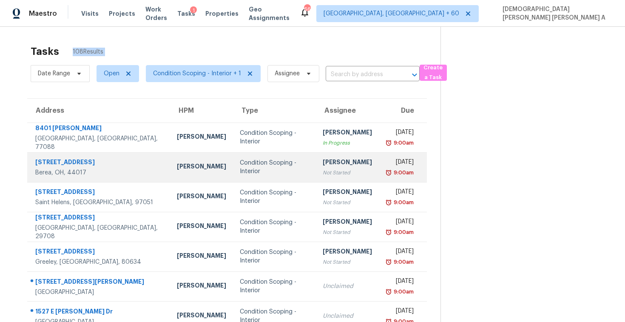
scroll to position [121, 0]
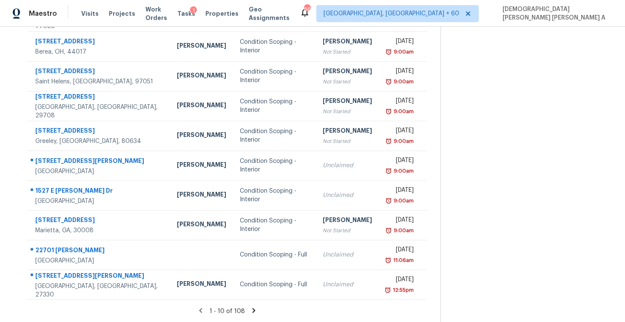
click at [483, 159] on section at bounding box center [526, 114] width 171 height 416
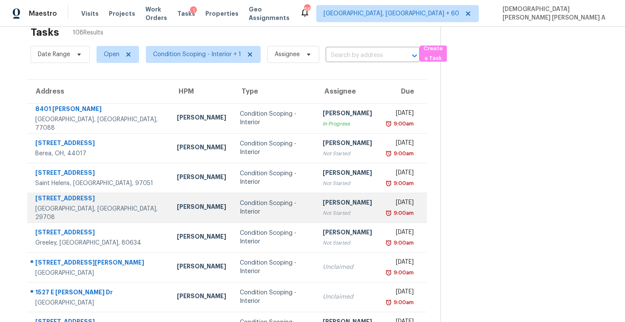
scroll to position [0, 0]
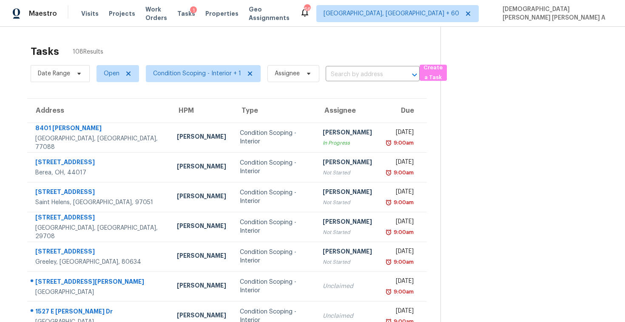
drag, startPoint x: 212, startPoint y: 62, endPoint x: 228, endPoint y: 98, distance: 39.4
click at [223, 85] on section "Tasks 108 Results Date Range Open Condition Scoping - Interior + 1 Assignee ​ C…" at bounding box center [227, 241] width 427 height 403
click at [192, 78] on span "Condition Scoping - Interior + 1" at bounding box center [203, 73] width 115 height 17
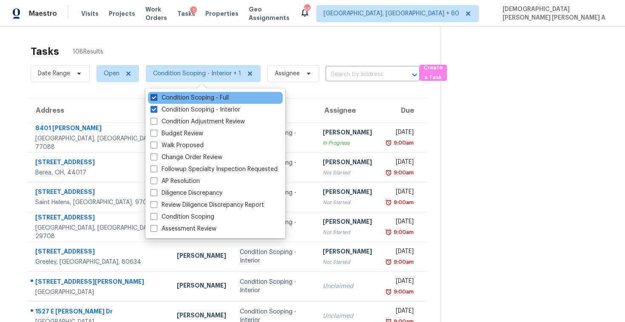
click at [180, 100] on label "Condition Scoping - Full" at bounding box center [190, 98] width 78 height 9
click at [156, 99] on input "Condition Scoping - Full" at bounding box center [154, 97] width 6 height 6
checkbox input "false"
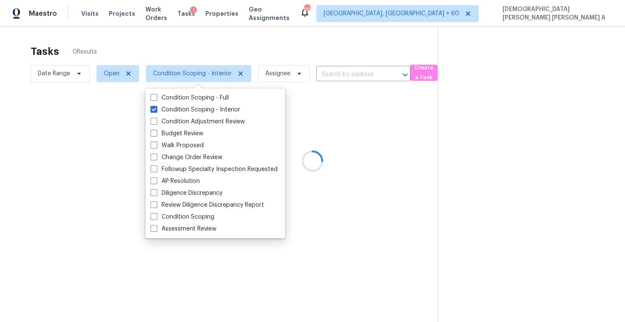
click at [208, 49] on div at bounding box center [312, 161] width 625 height 322
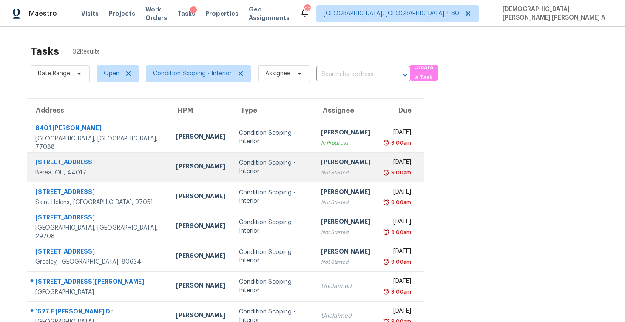
scroll to position [121, 0]
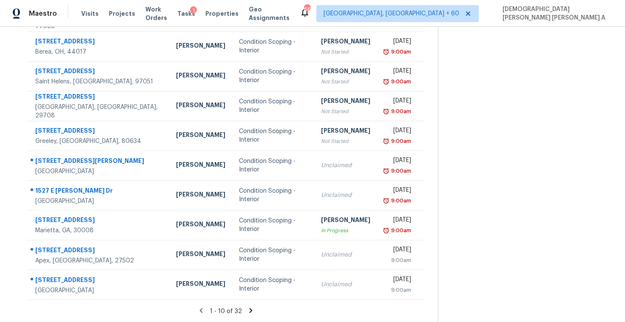
click at [252, 308] on icon at bounding box center [251, 311] width 8 height 8
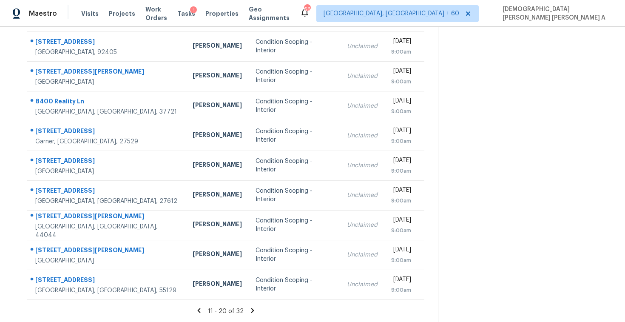
click at [250, 305] on section "Tasks 32 Results Date Range Open Condition Scoping - Interior Assignee ​ Create…" at bounding box center [226, 121] width 424 height 403
click at [251, 311] on icon at bounding box center [252, 310] width 3 height 5
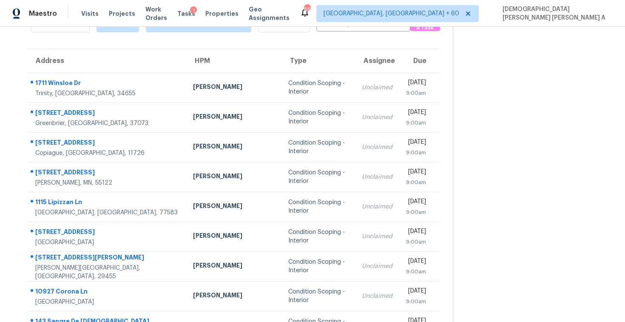
scroll to position [0, 0]
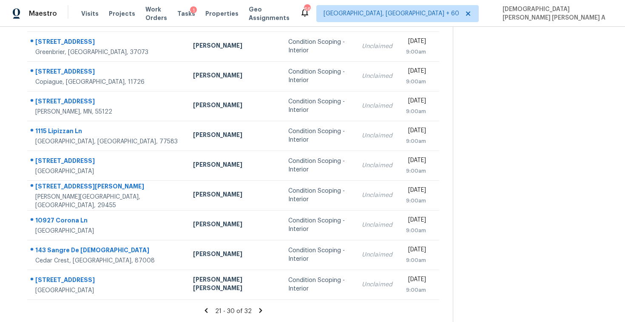
click at [257, 307] on icon at bounding box center [261, 311] width 8 height 8
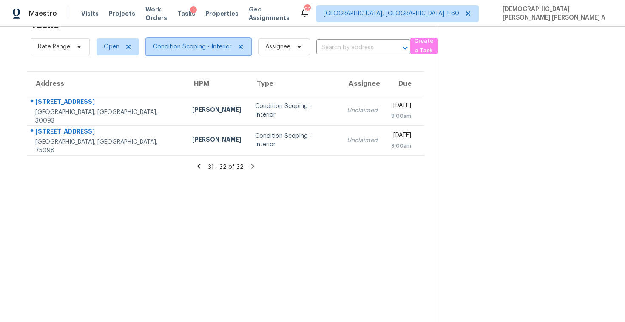
click at [196, 48] on span "Condition Scoping - Interior" at bounding box center [192, 47] width 79 height 9
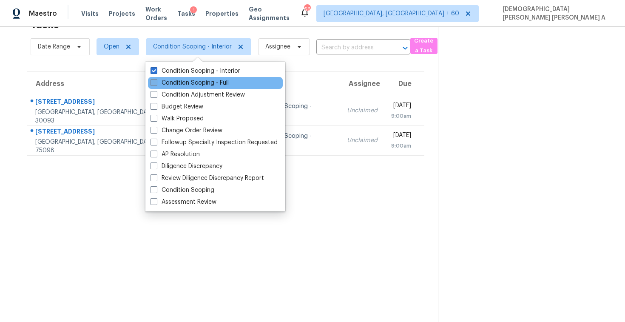
click at [185, 80] on label "Condition Scoping - Full" at bounding box center [190, 83] width 78 height 9
click at [156, 80] on input "Condition Scoping - Full" at bounding box center [154, 82] width 6 height 6
checkbox input "true"
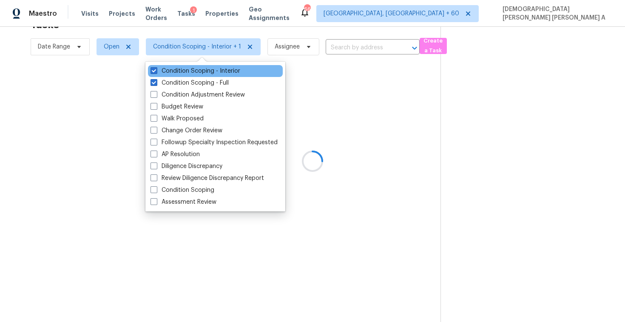
click at [177, 65] on div "Condition Scoping - Interior" at bounding box center [215, 71] width 135 height 12
click at [177, 70] on label "Condition Scoping - Interior" at bounding box center [196, 71] width 90 height 9
click at [156, 70] on input "Condition Scoping - Interior" at bounding box center [154, 70] width 6 height 6
checkbox input "false"
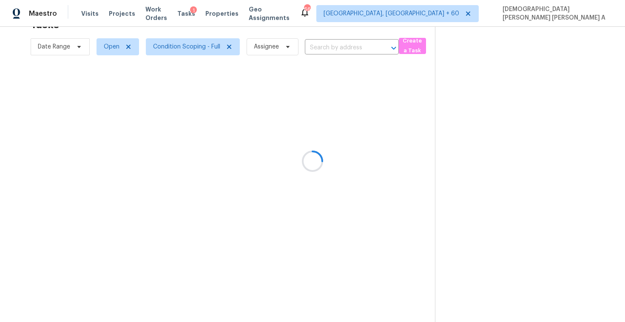
click at [180, 31] on div at bounding box center [312, 161] width 625 height 322
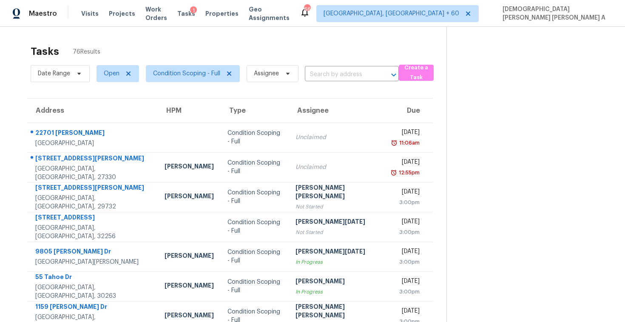
click at [211, 48] on div "Tasks 76 Results" at bounding box center [239, 51] width 416 height 22
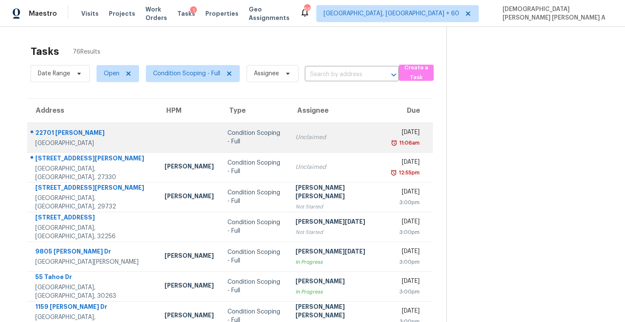
scroll to position [30, 0]
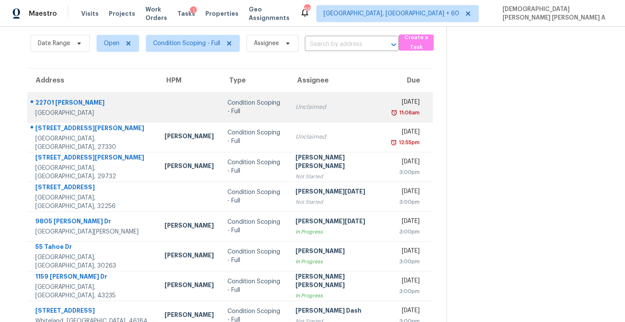
click at [237, 148] on td "Condition Scoping - Full" at bounding box center [255, 137] width 68 height 30
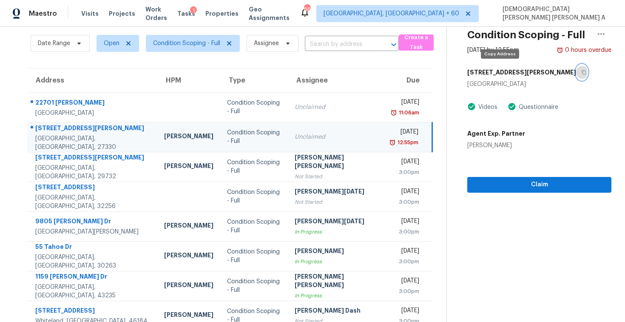
click at [576, 68] on button "button" at bounding box center [581, 72] width 11 height 15
